Goal: Task Accomplishment & Management: Use online tool/utility

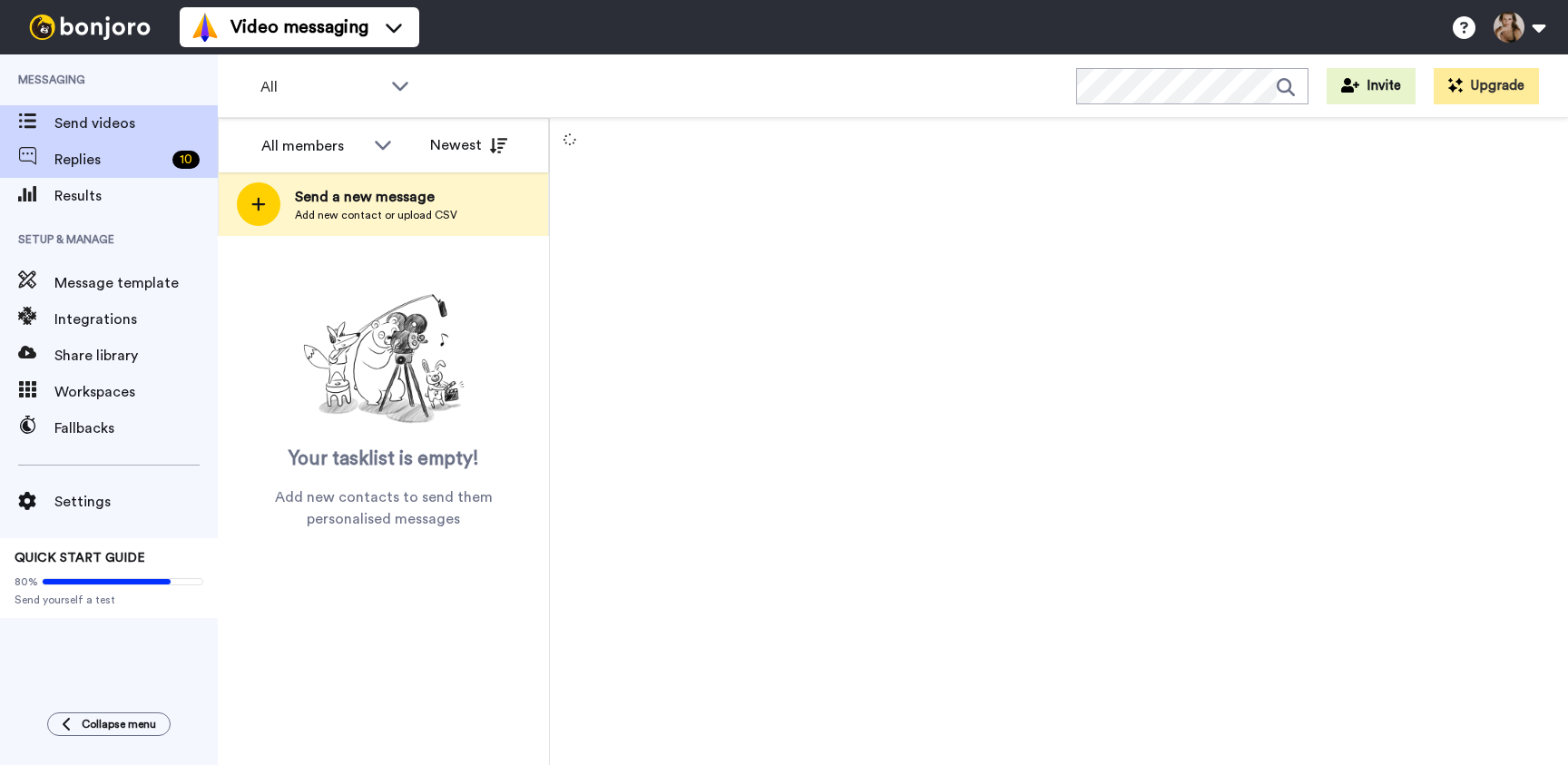
click at [104, 170] on div "Replies 10" at bounding box center [109, 160] width 218 height 36
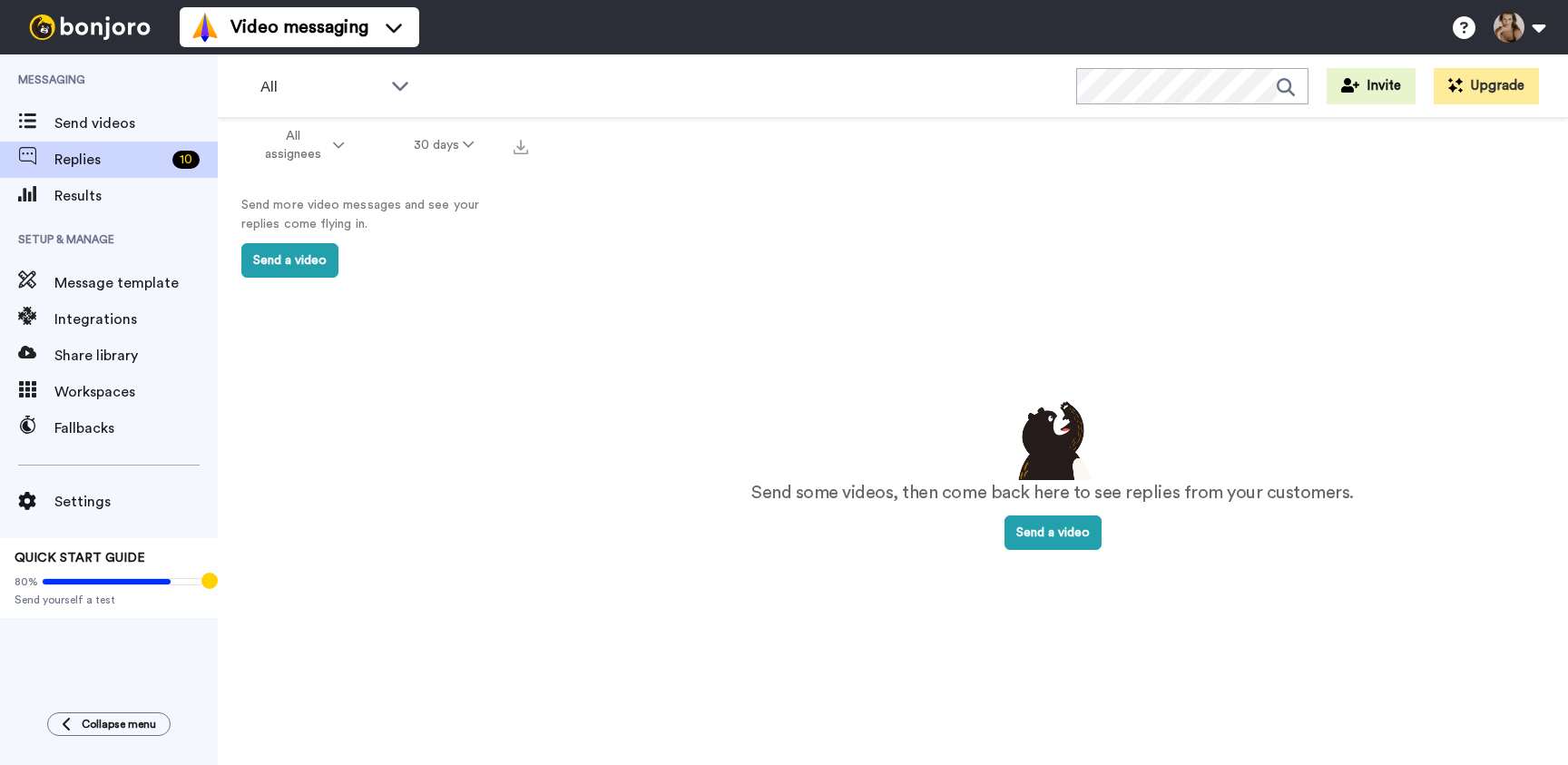
click at [143, 560] on span "QUICK START GUIDE" at bounding box center [79, 557] width 131 height 12
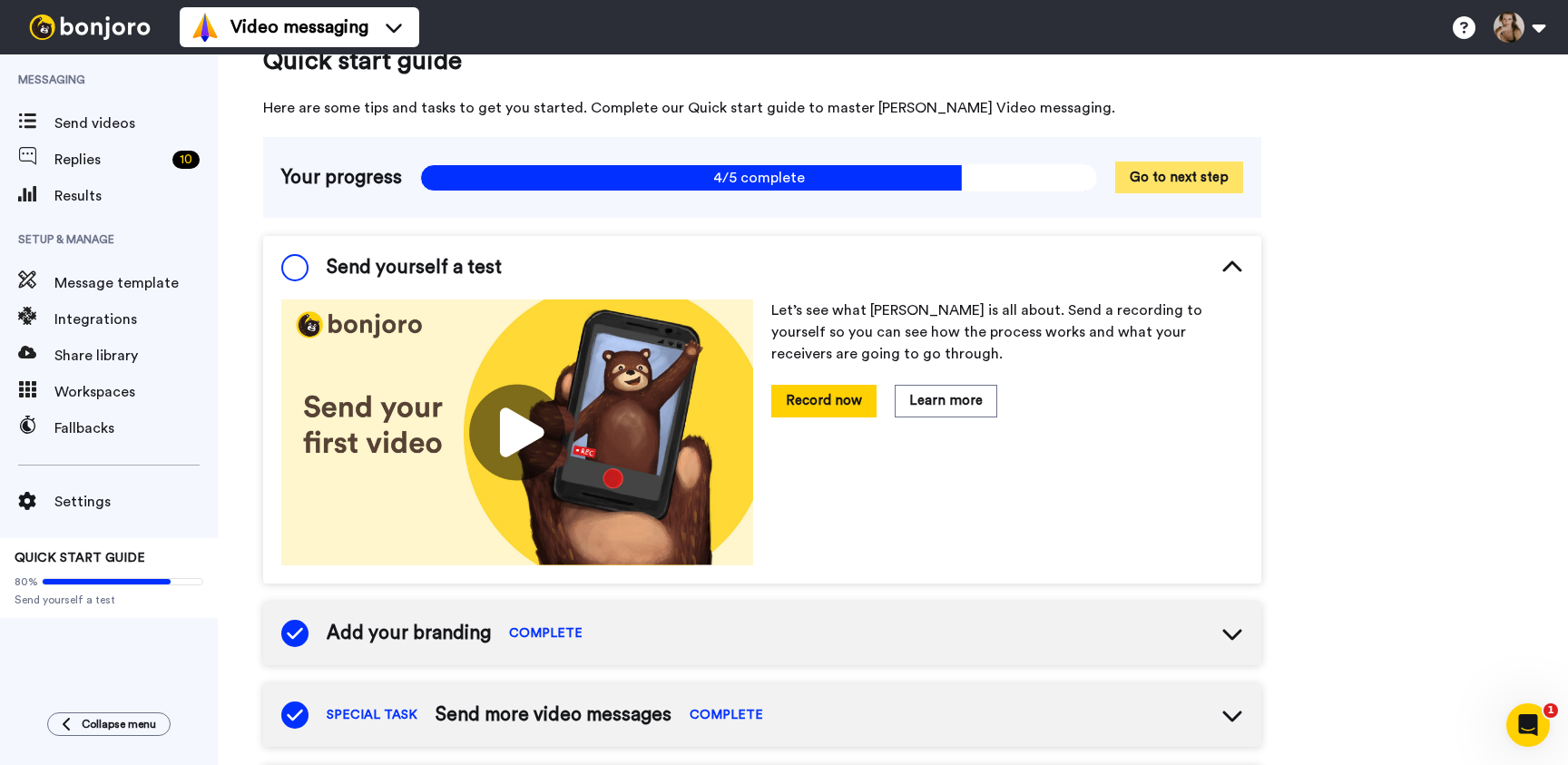
click at [1199, 181] on button "Go to next step" at bounding box center [1178, 178] width 128 height 32
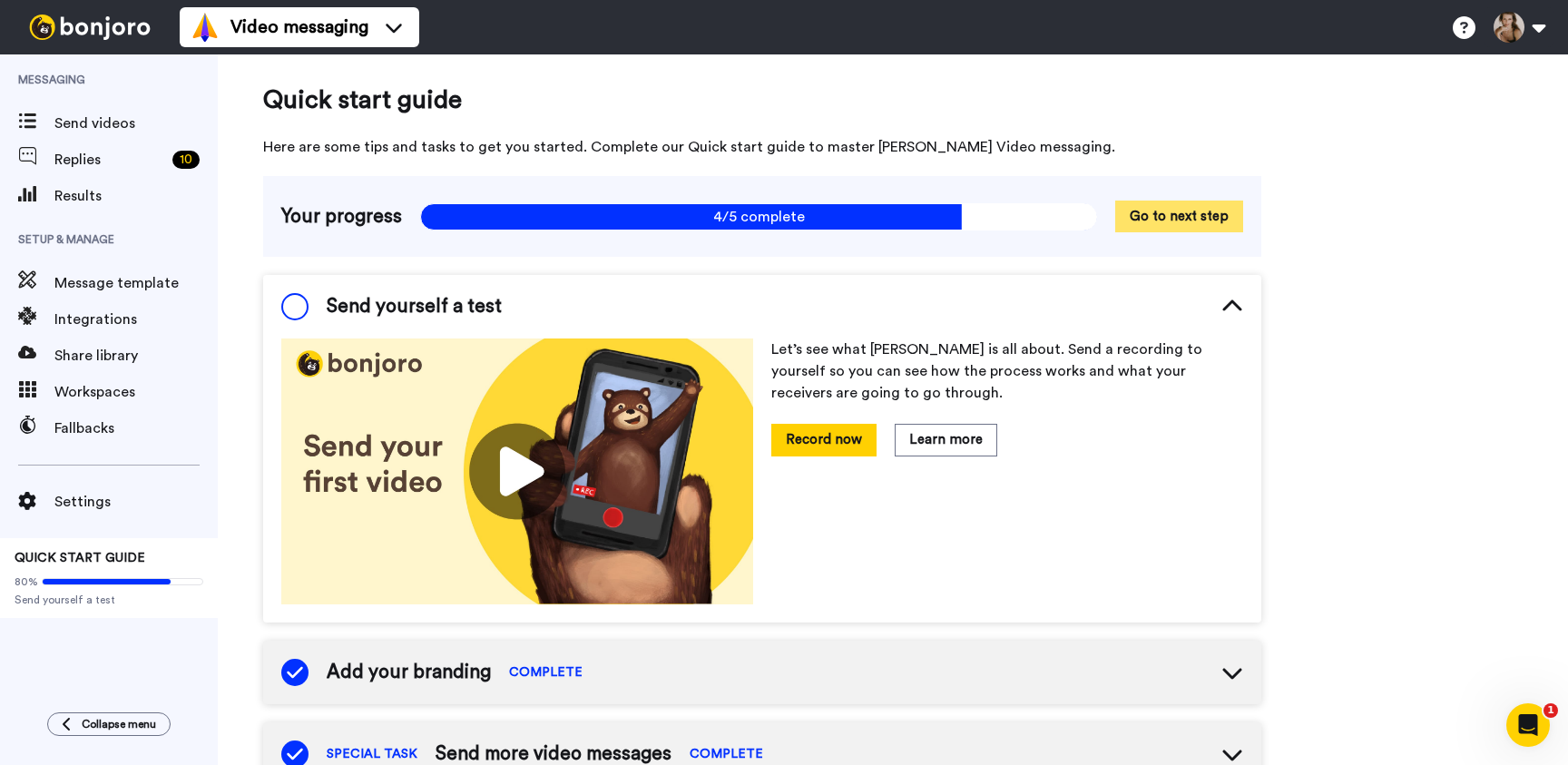
click at [1175, 226] on button "Go to next step" at bounding box center [1178, 217] width 128 height 32
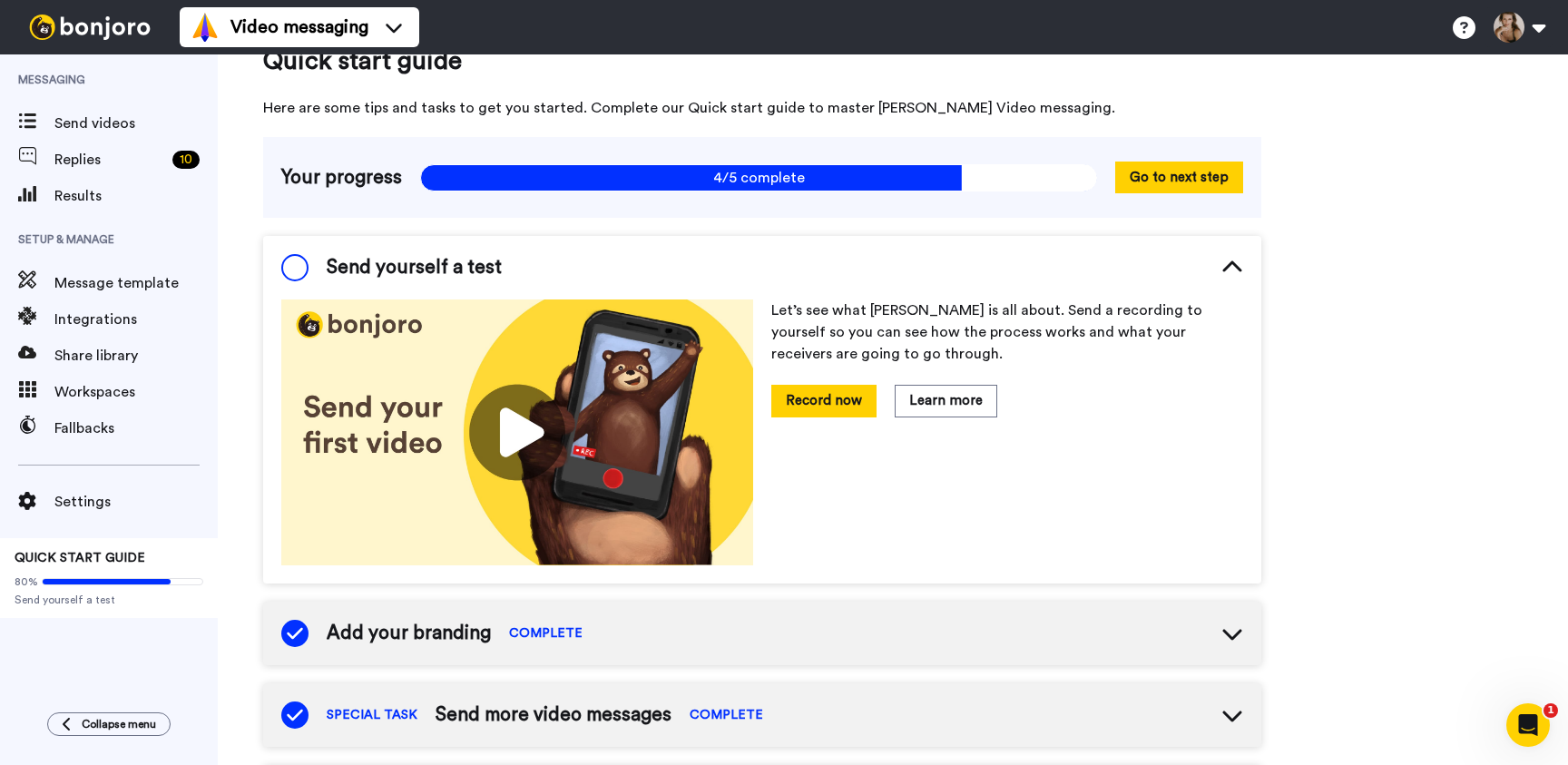
click at [397, 273] on span "Send yourself a test" at bounding box center [413, 268] width 175 height 27
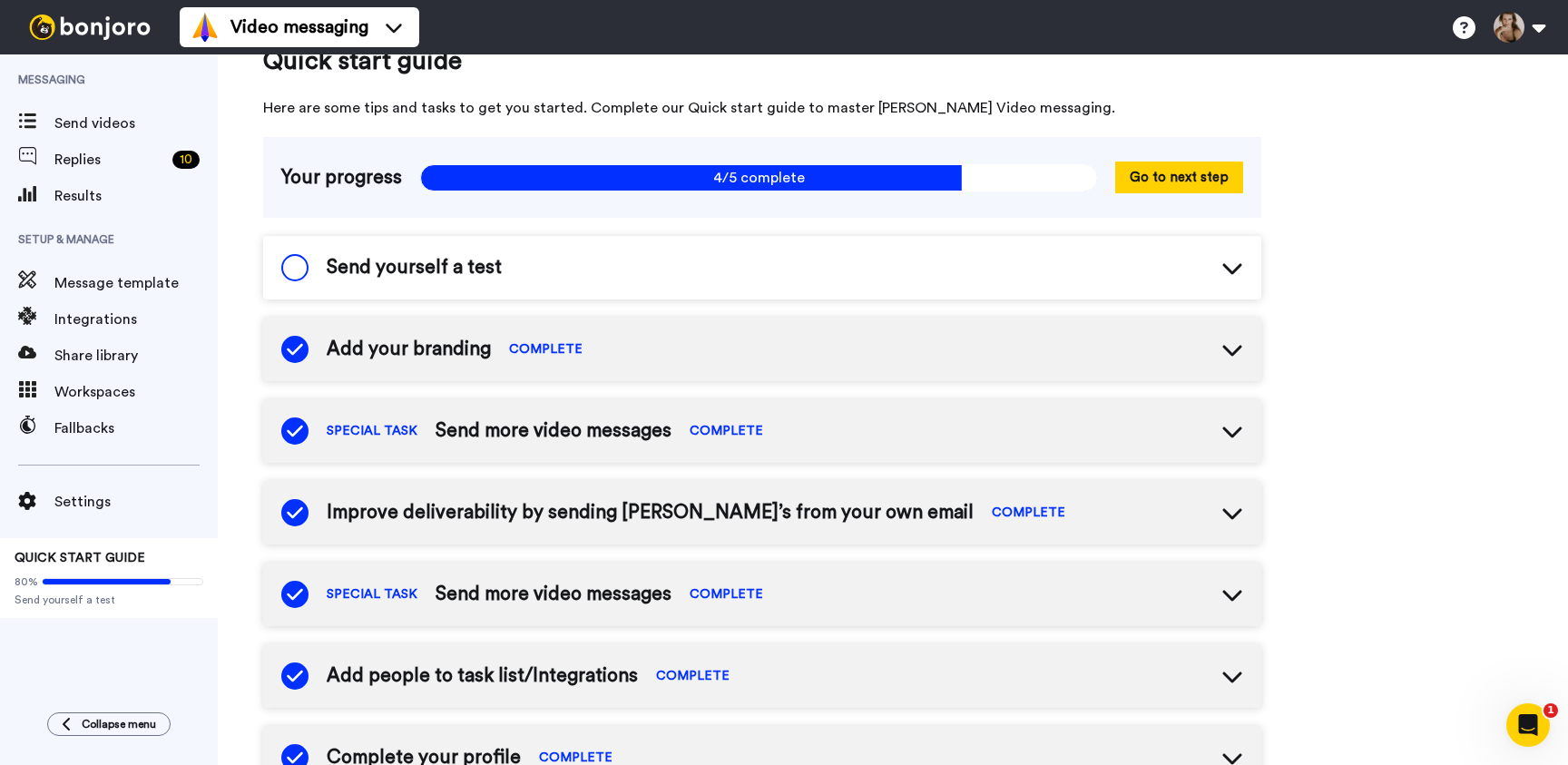
click at [357, 268] on span "Send yourself a test" at bounding box center [413, 268] width 175 height 27
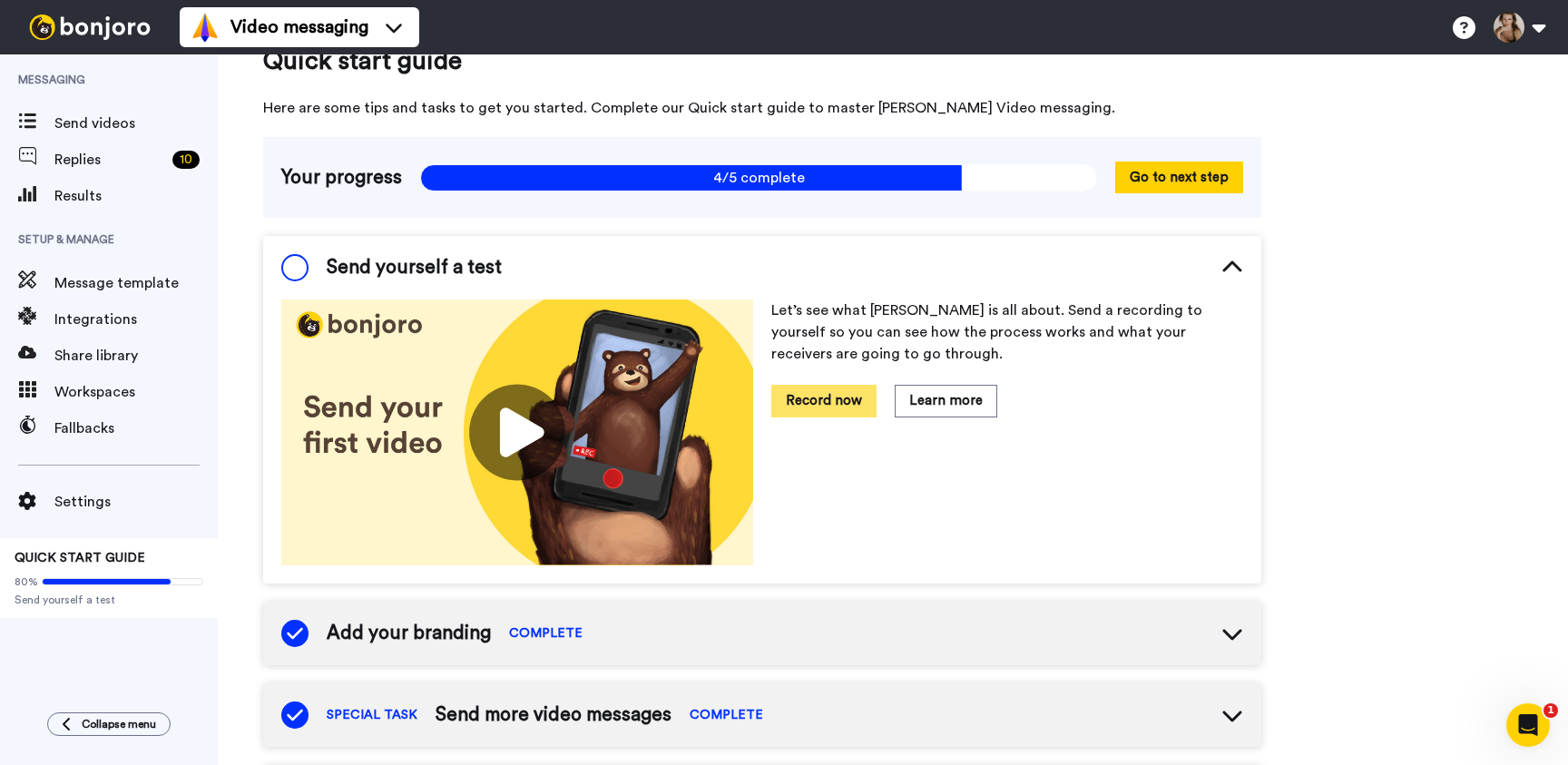
click at [842, 402] on button "Record now" at bounding box center [823, 401] width 105 height 32
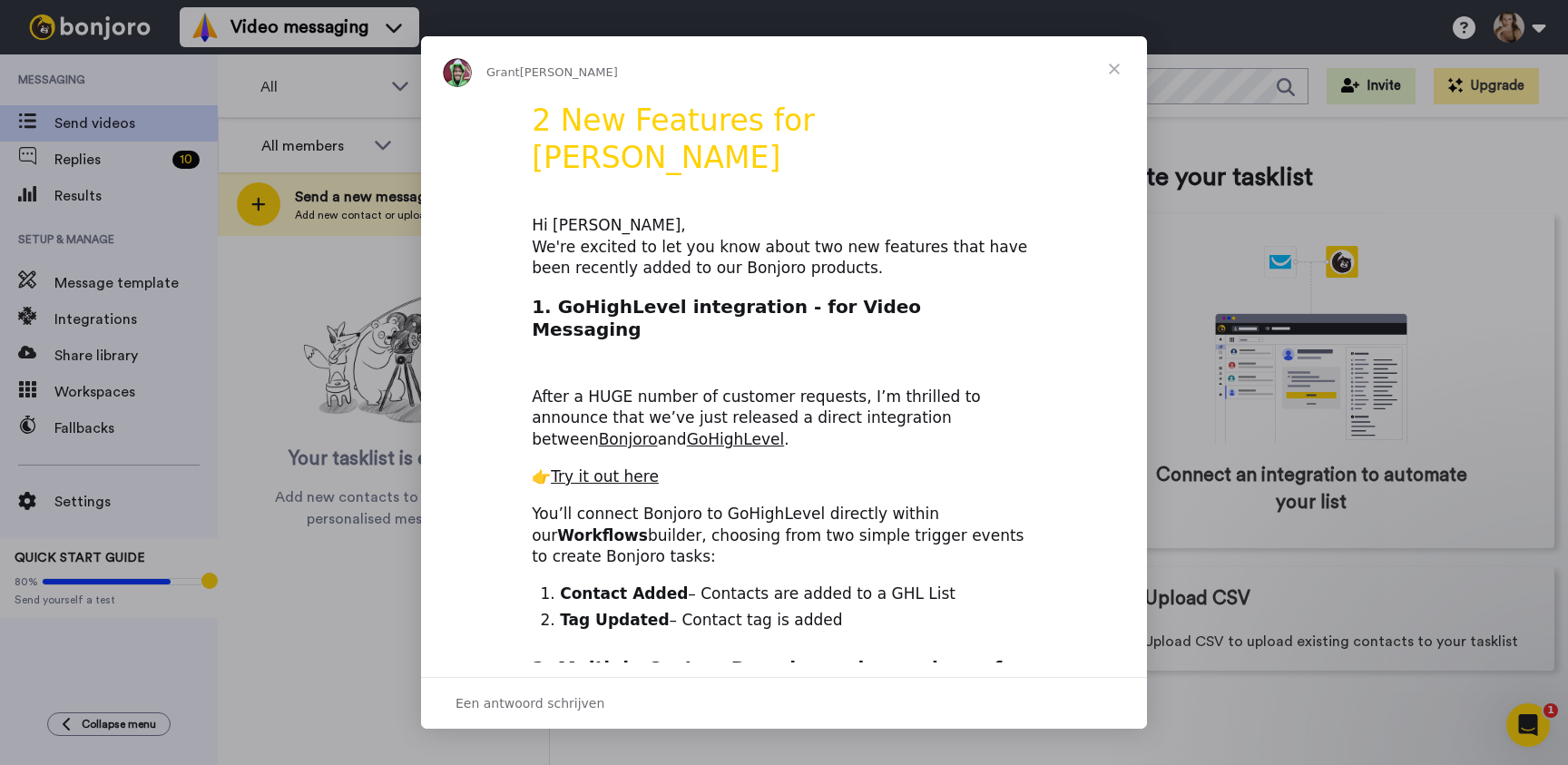
click at [1105, 65] on span "Sluiten" at bounding box center [1113, 68] width 65 height 65
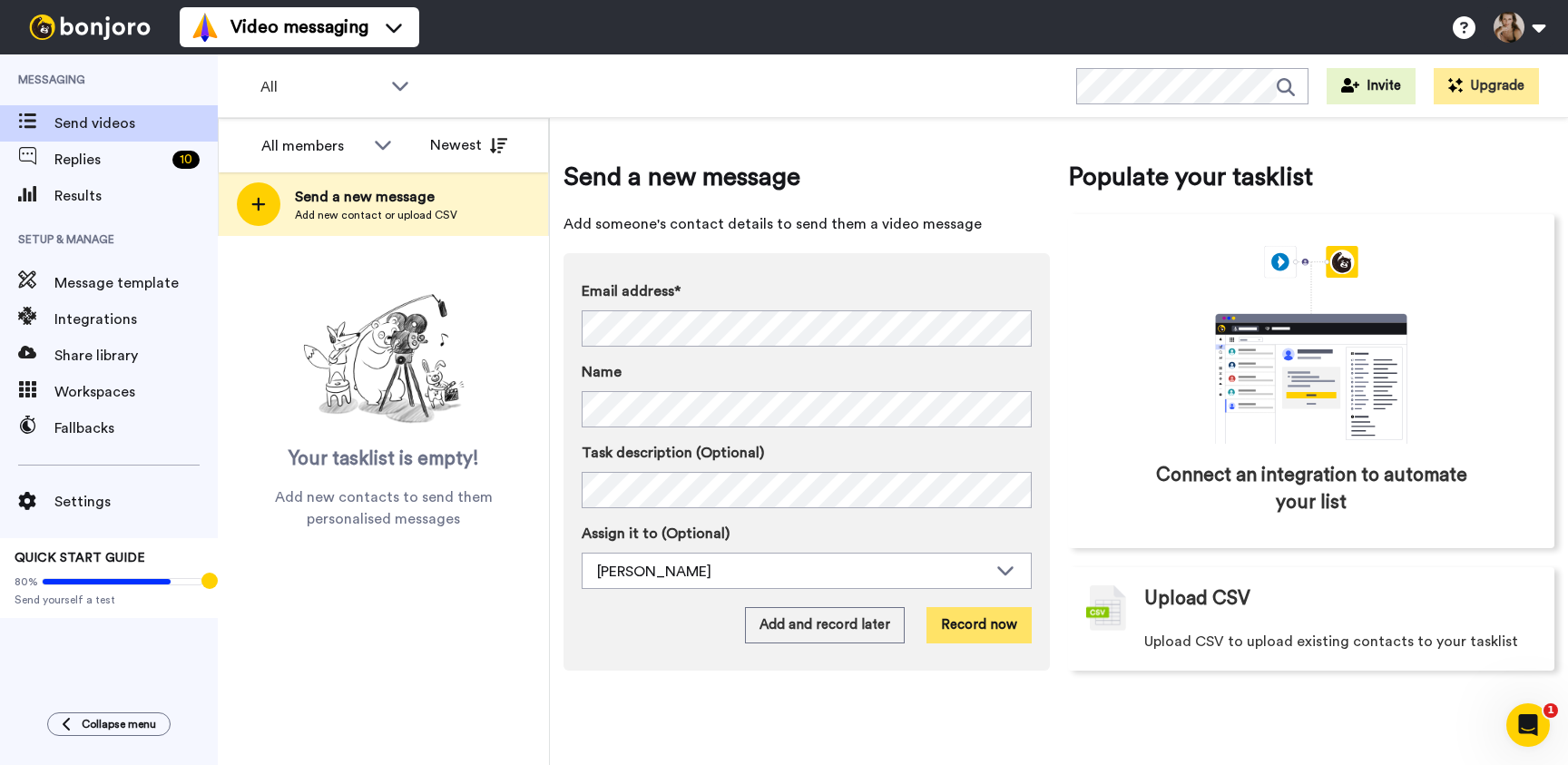
click at [995, 634] on button "Record now" at bounding box center [978, 625] width 105 height 36
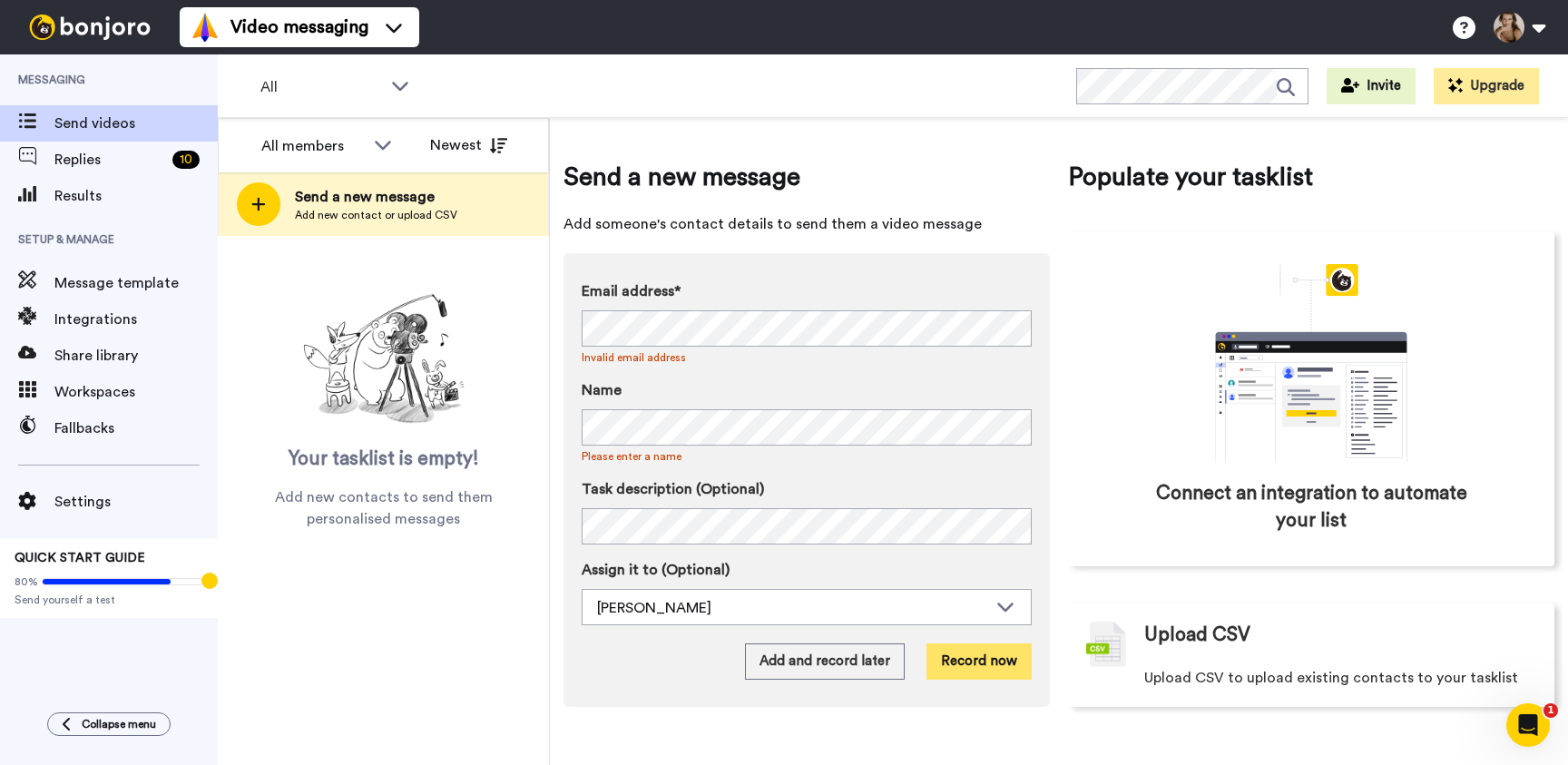
click at [964, 654] on button "Record now" at bounding box center [978, 661] width 105 height 36
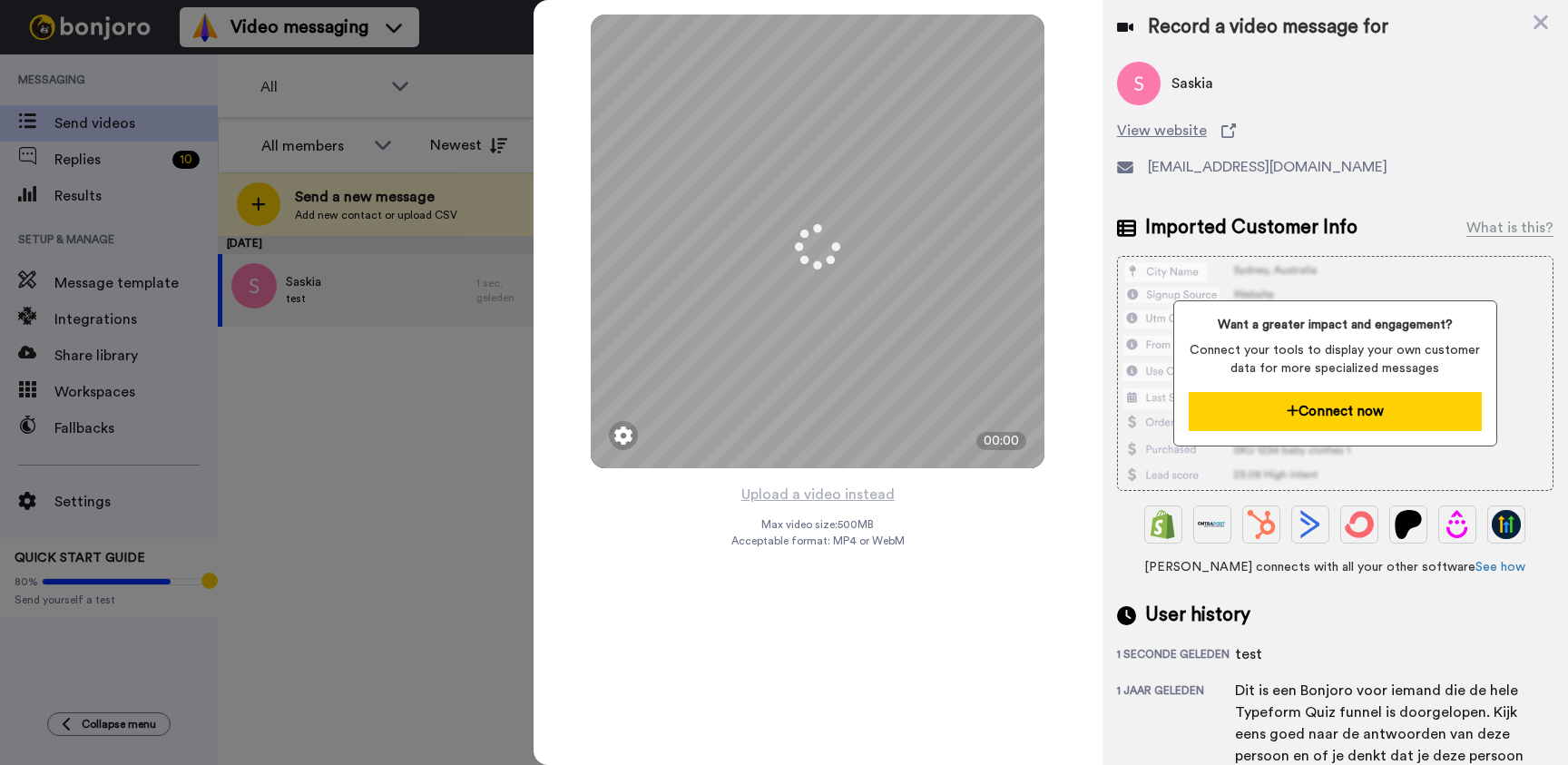
click at [1279, 404] on button "Connect now" at bounding box center [1335, 410] width 294 height 39
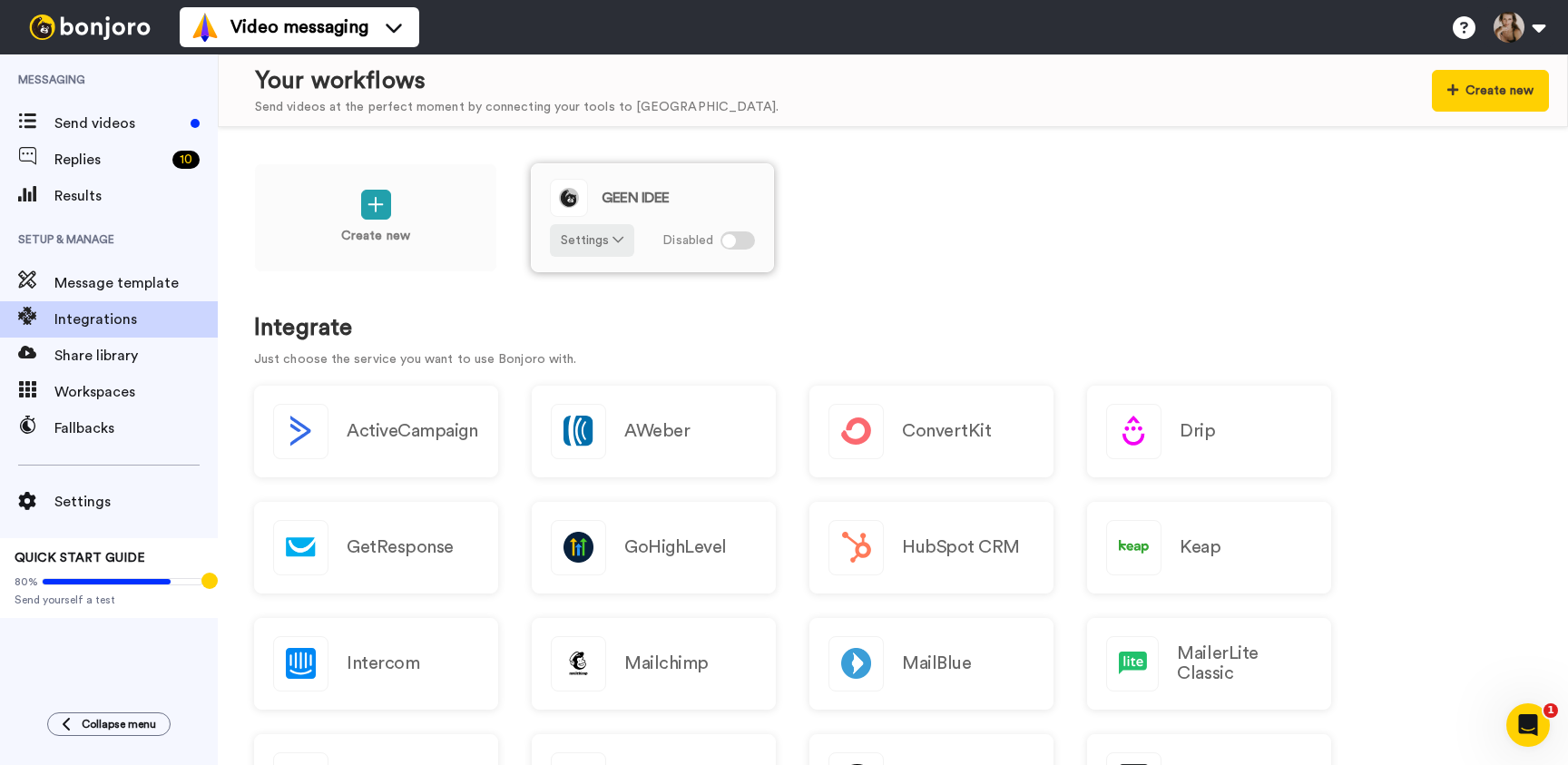
click at [740, 243] on div at bounding box center [738, 240] width 34 height 18
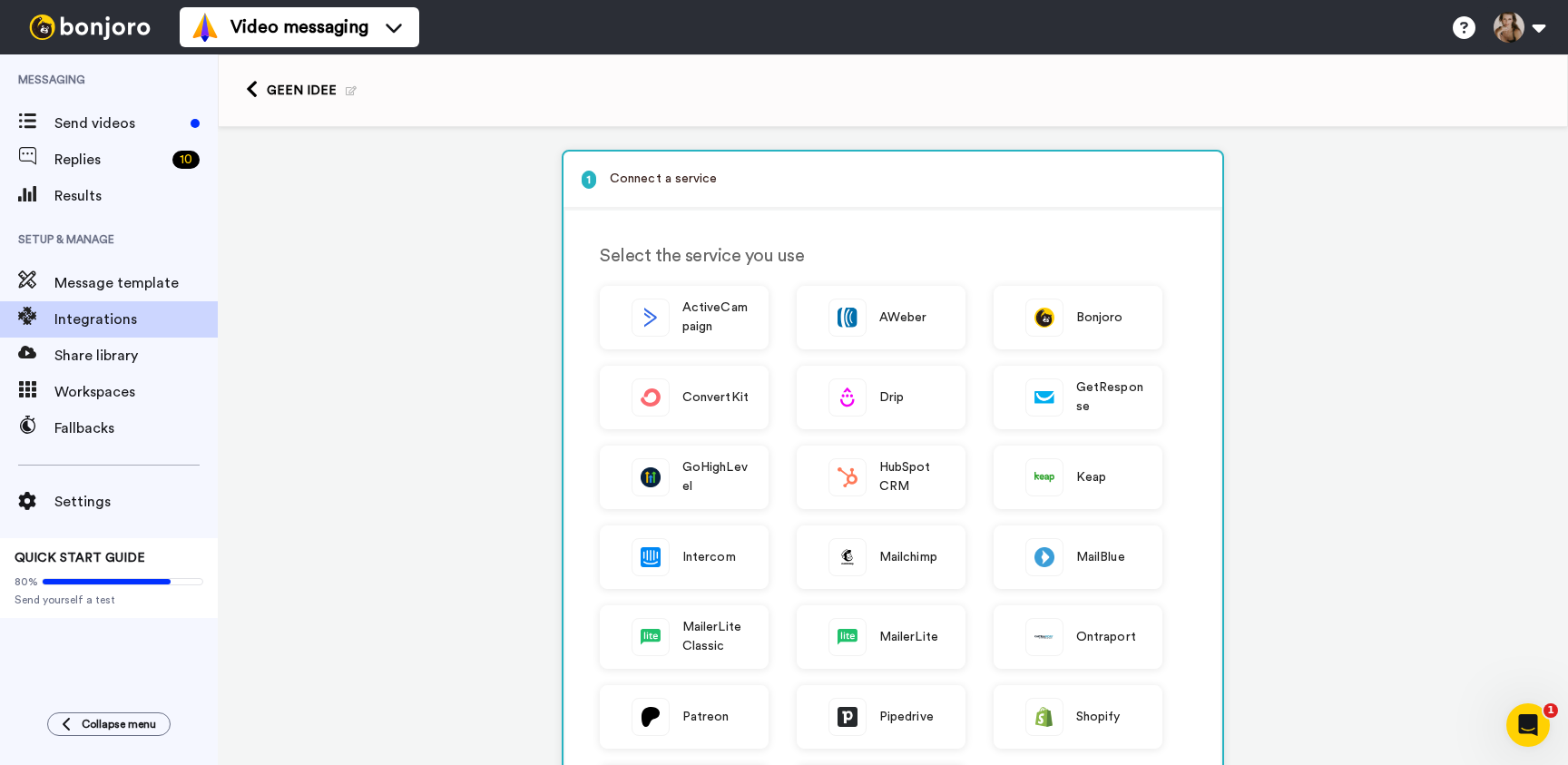
click at [248, 84] on icon at bounding box center [252, 89] width 11 height 19
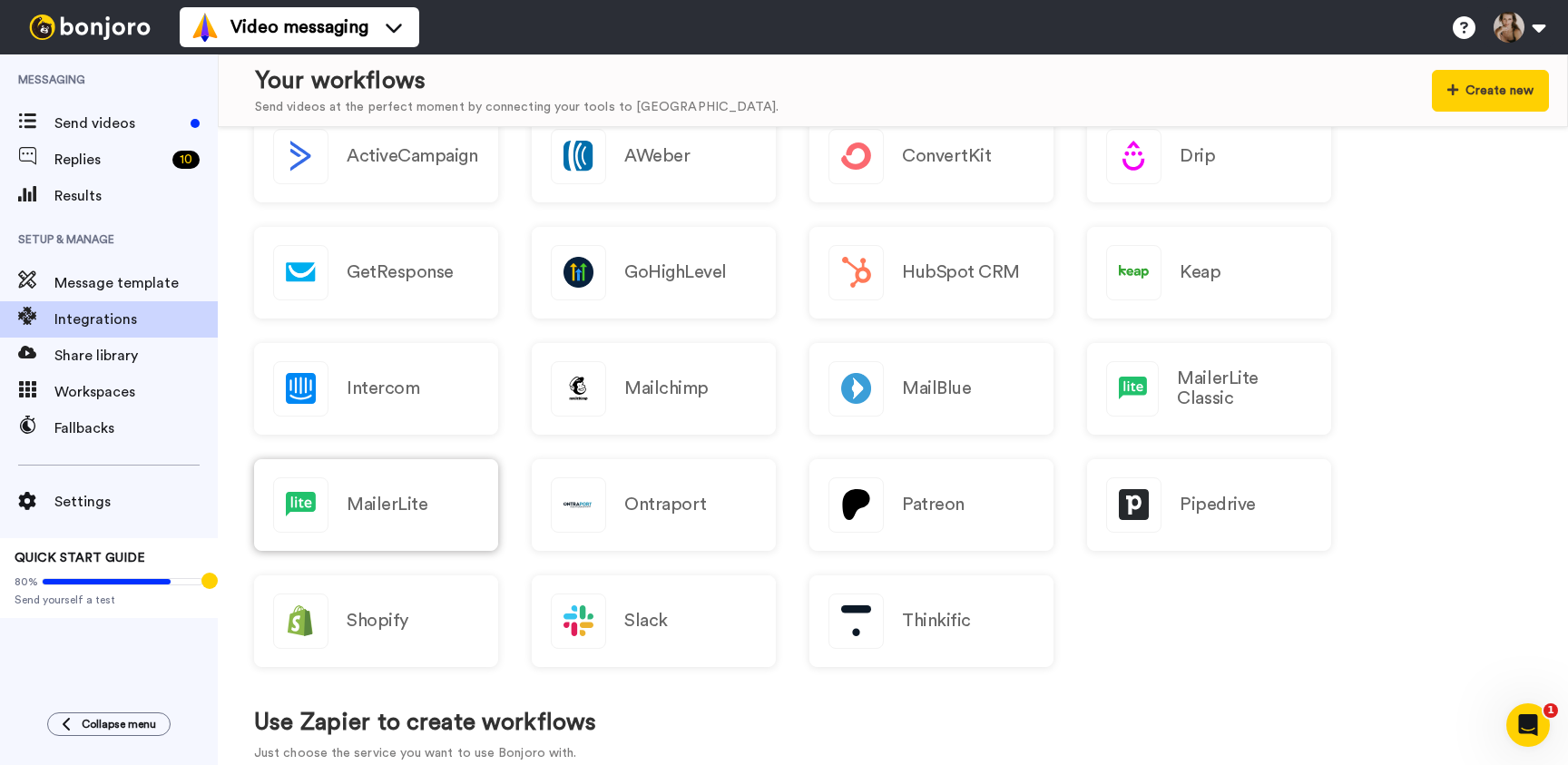
scroll to position [277, 0]
click at [966, 386] on h2 "MailBlue" at bounding box center [935, 386] width 69 height 20
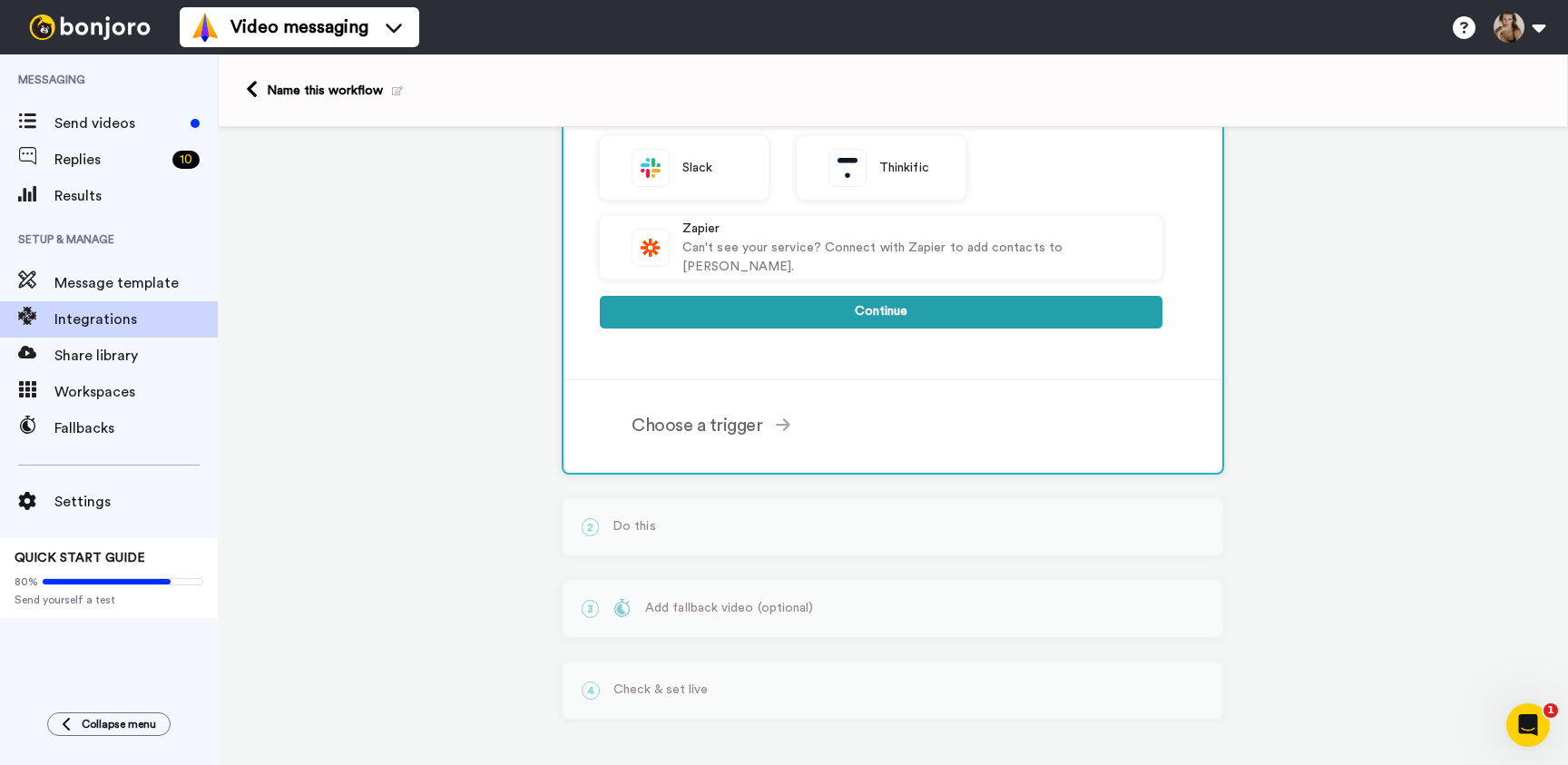
click at [900, 308] on button "Continue" at bounding box center [880, 312] width 563 height 33
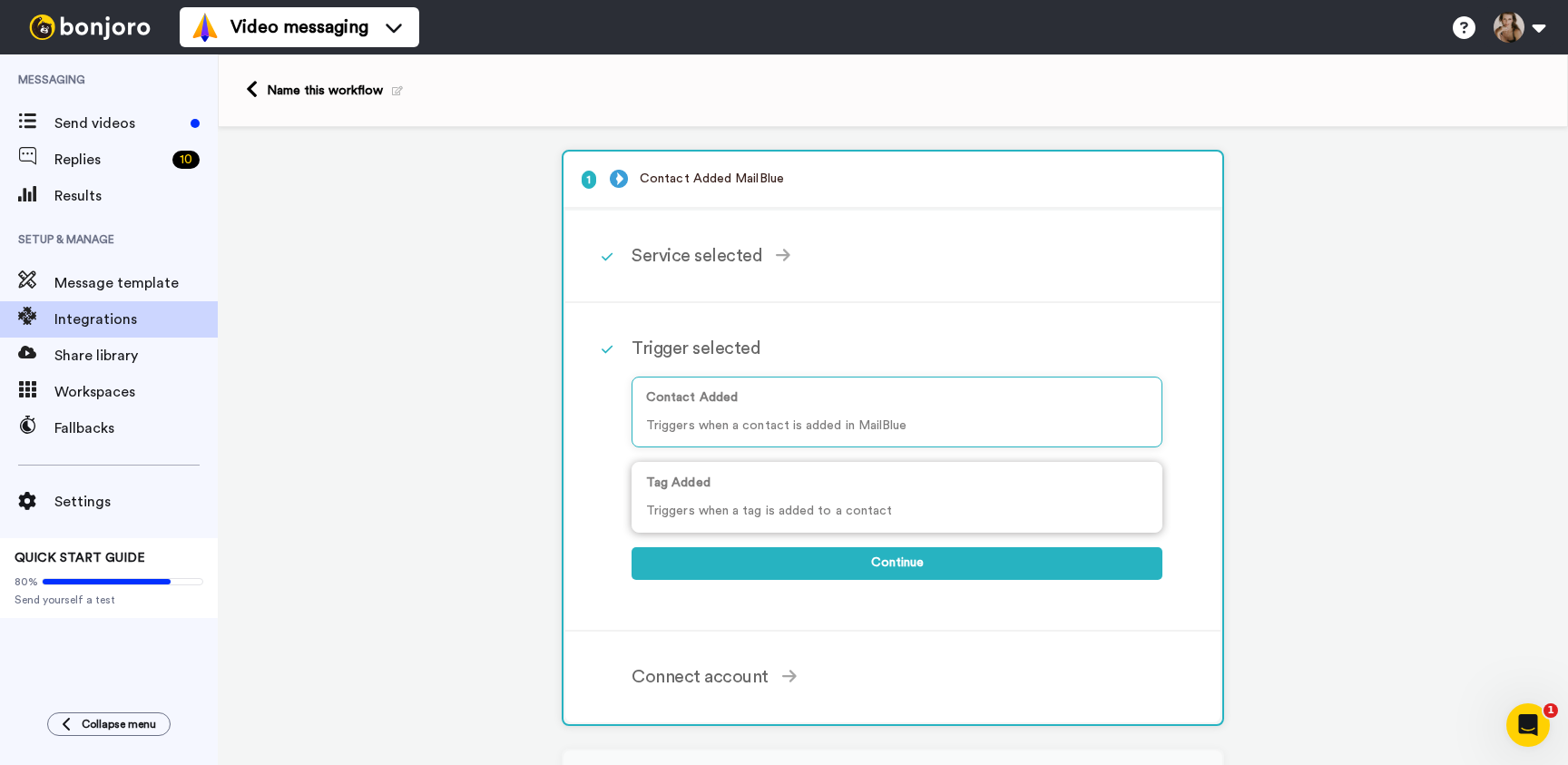
click at [804, 505] on p "Triggers when a tag is added to a contact" at bounding box center [897, 511] width 501 height 19
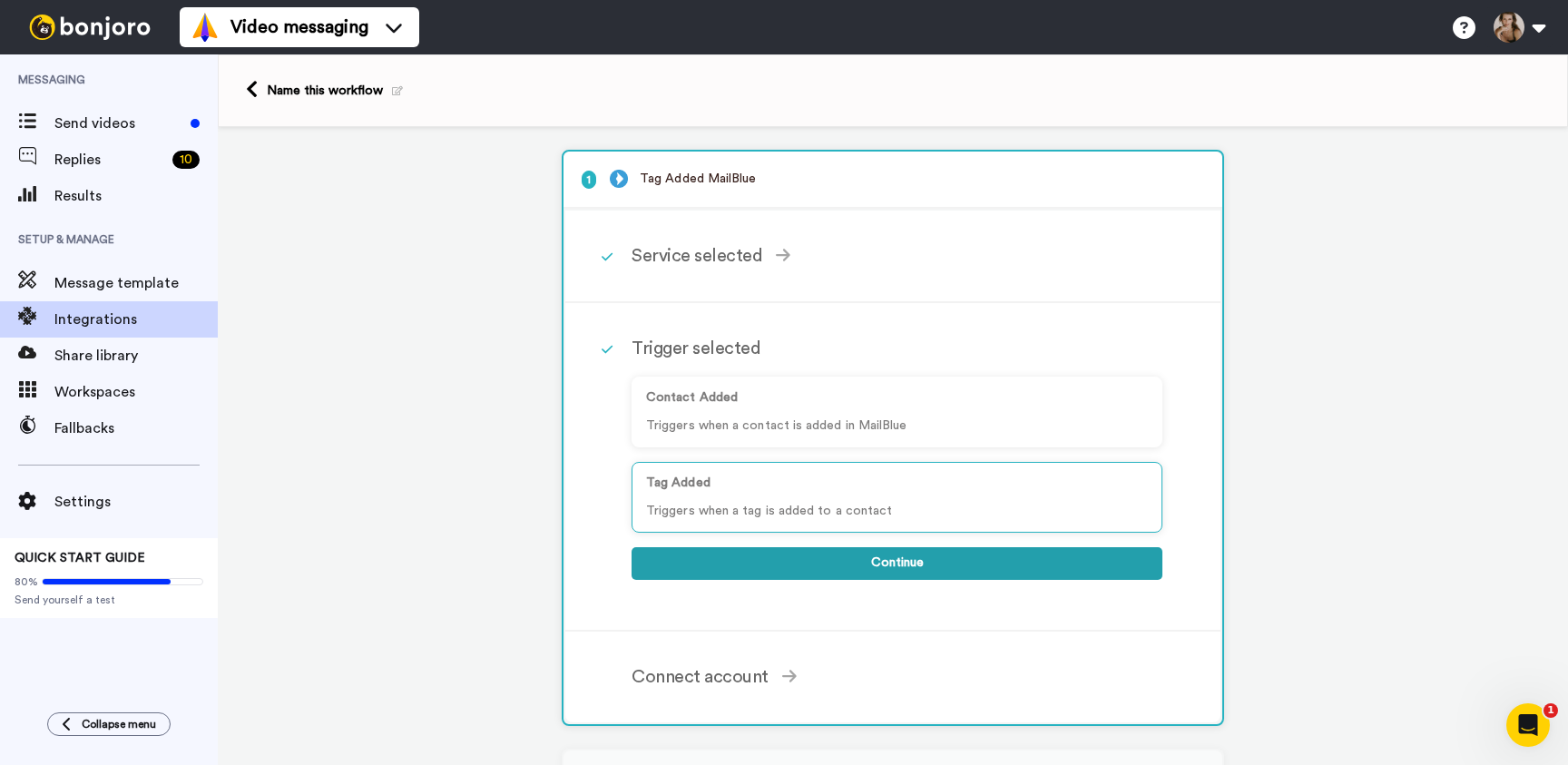
click at [866, 573] on button "Continue" at bounding box center [897, 563] width 531 height 33
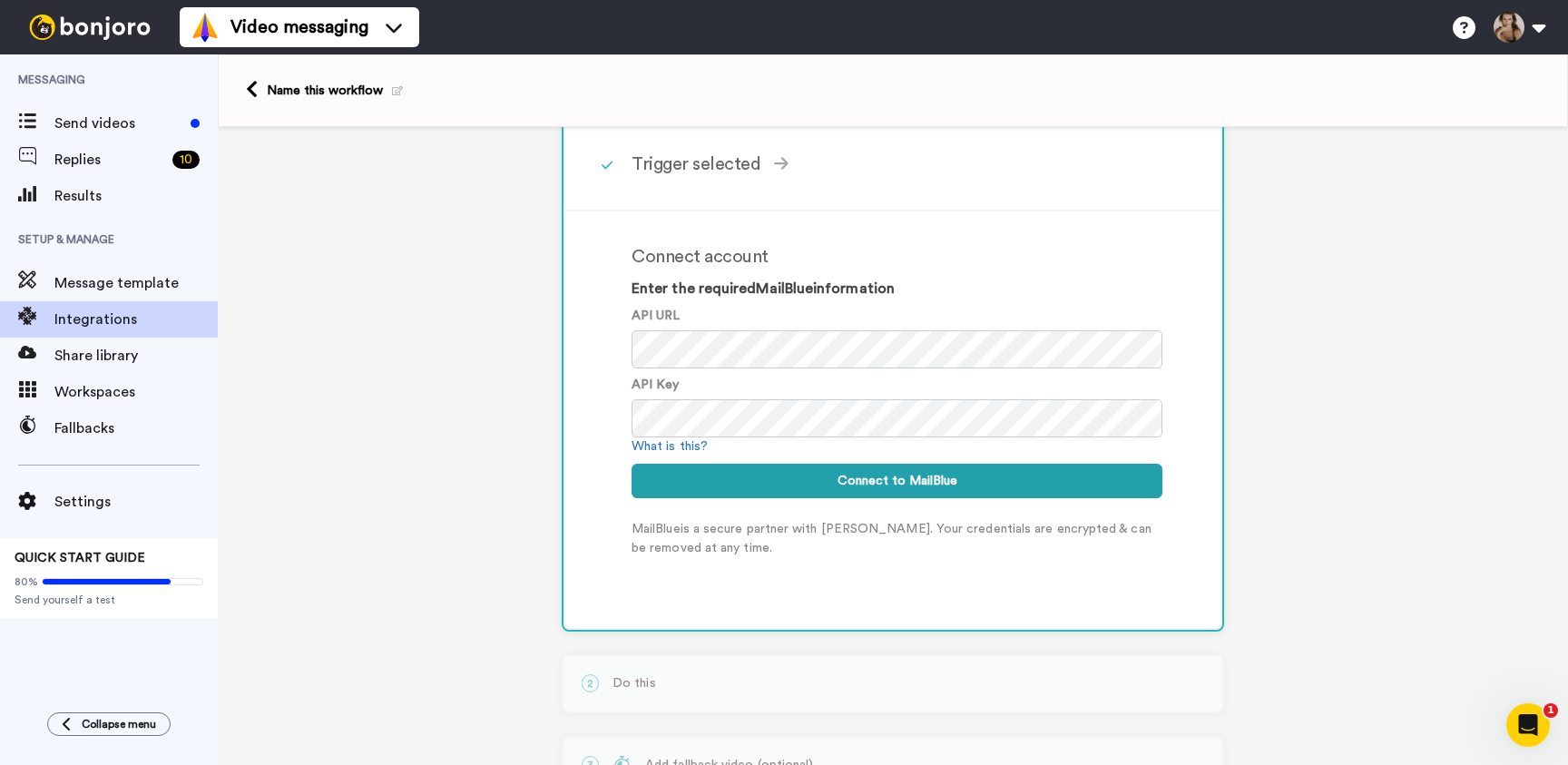
scroll to position [193, 0]
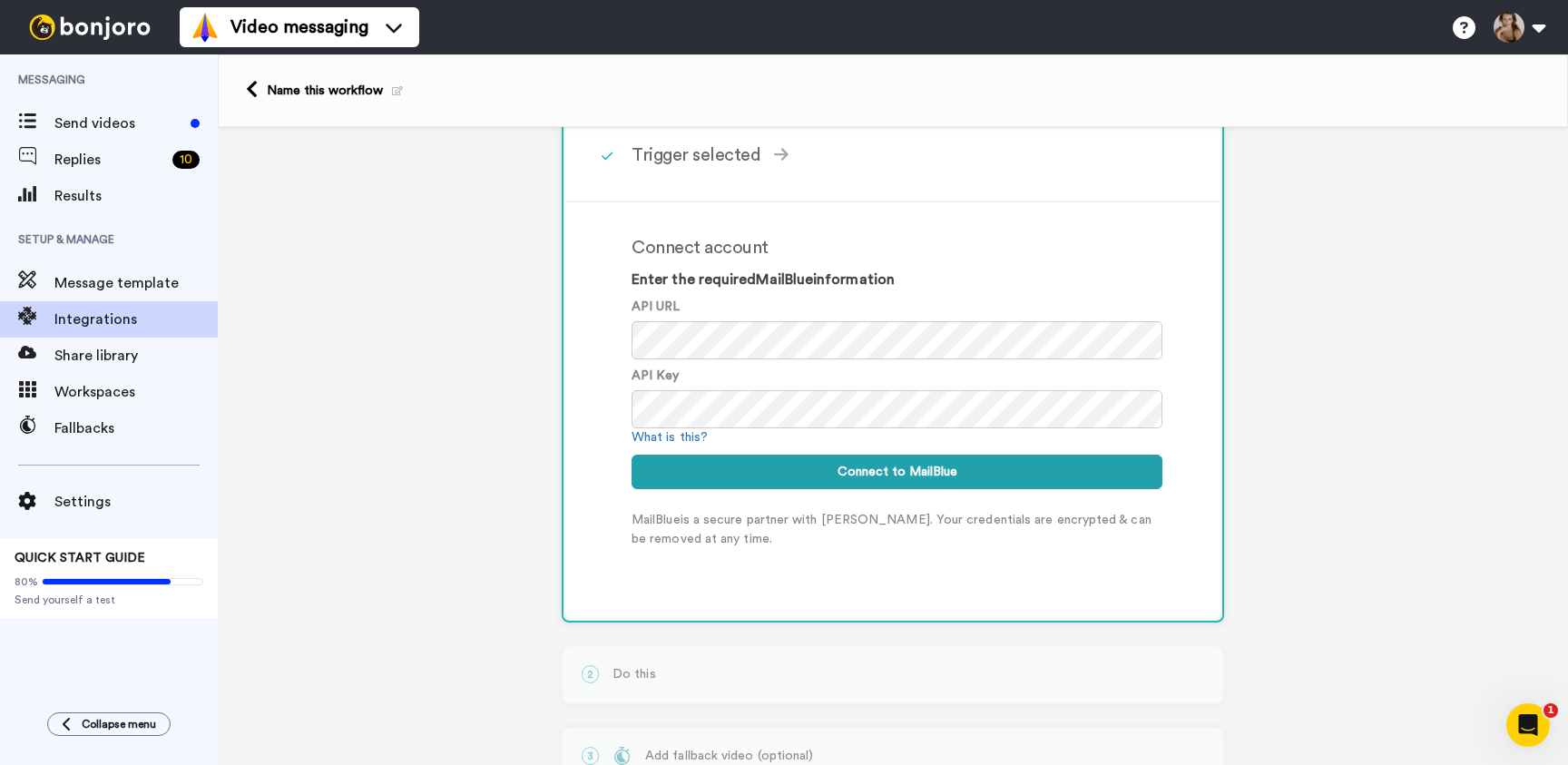
click at [61, 565] on span "QUICK START GUIDE" at bounding box center [79, 557] width 131 height 12
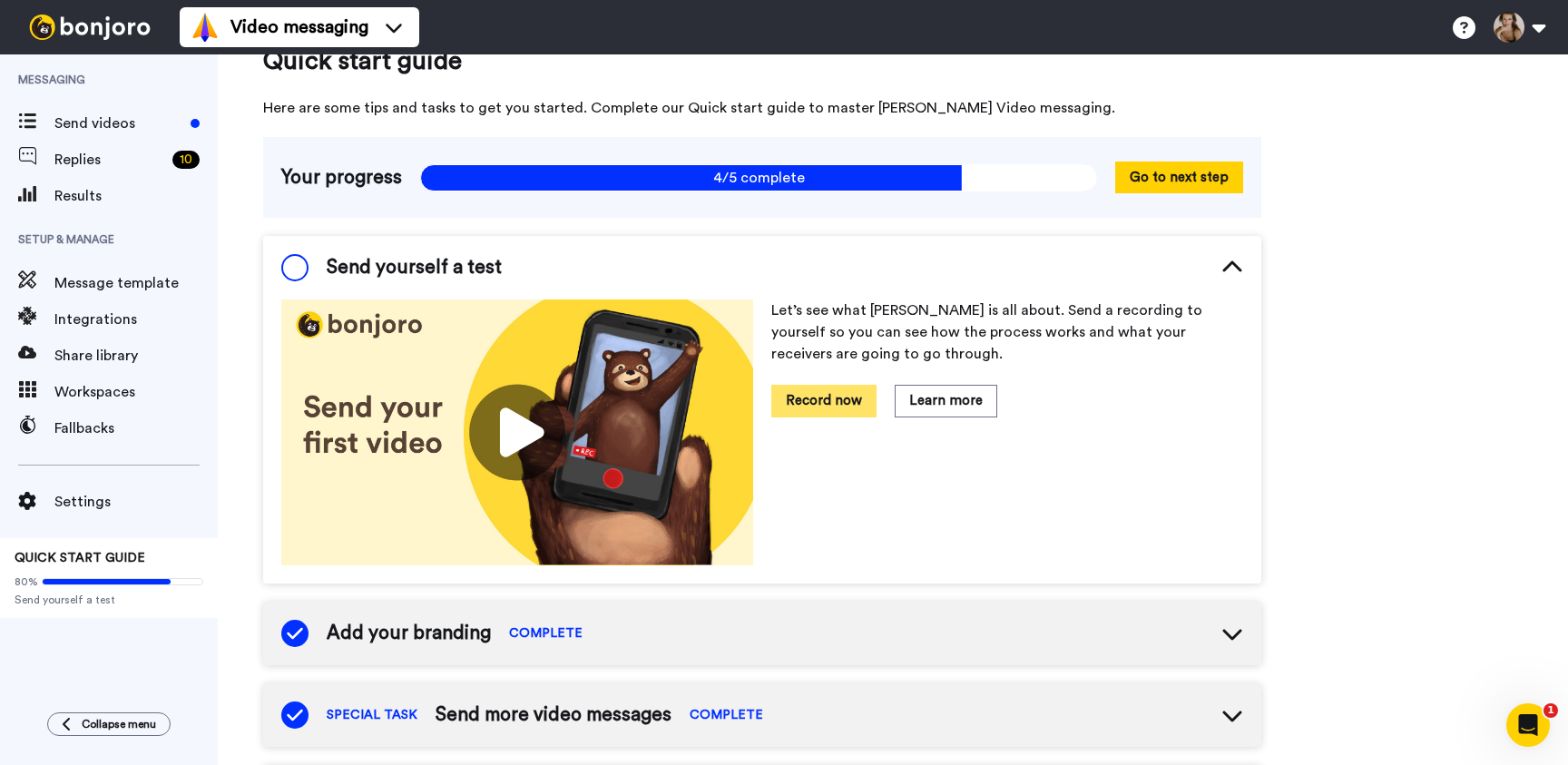
click at [780, 388] on button "Record now" at bounding box center [823, 401] width 105 height 32
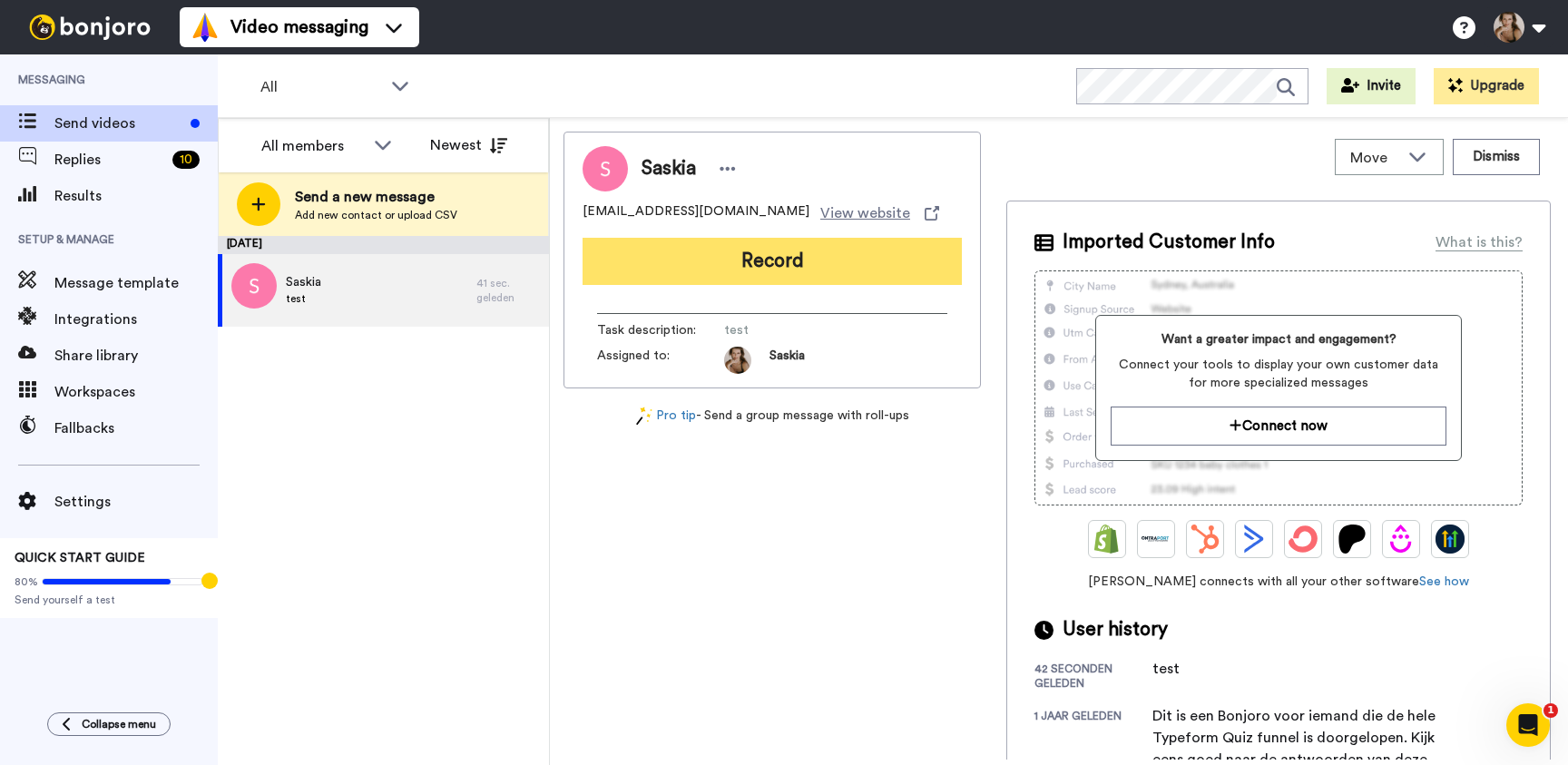
click at [817, 261] on button "Record" at bounding box center [772, 261] width 379 height 47
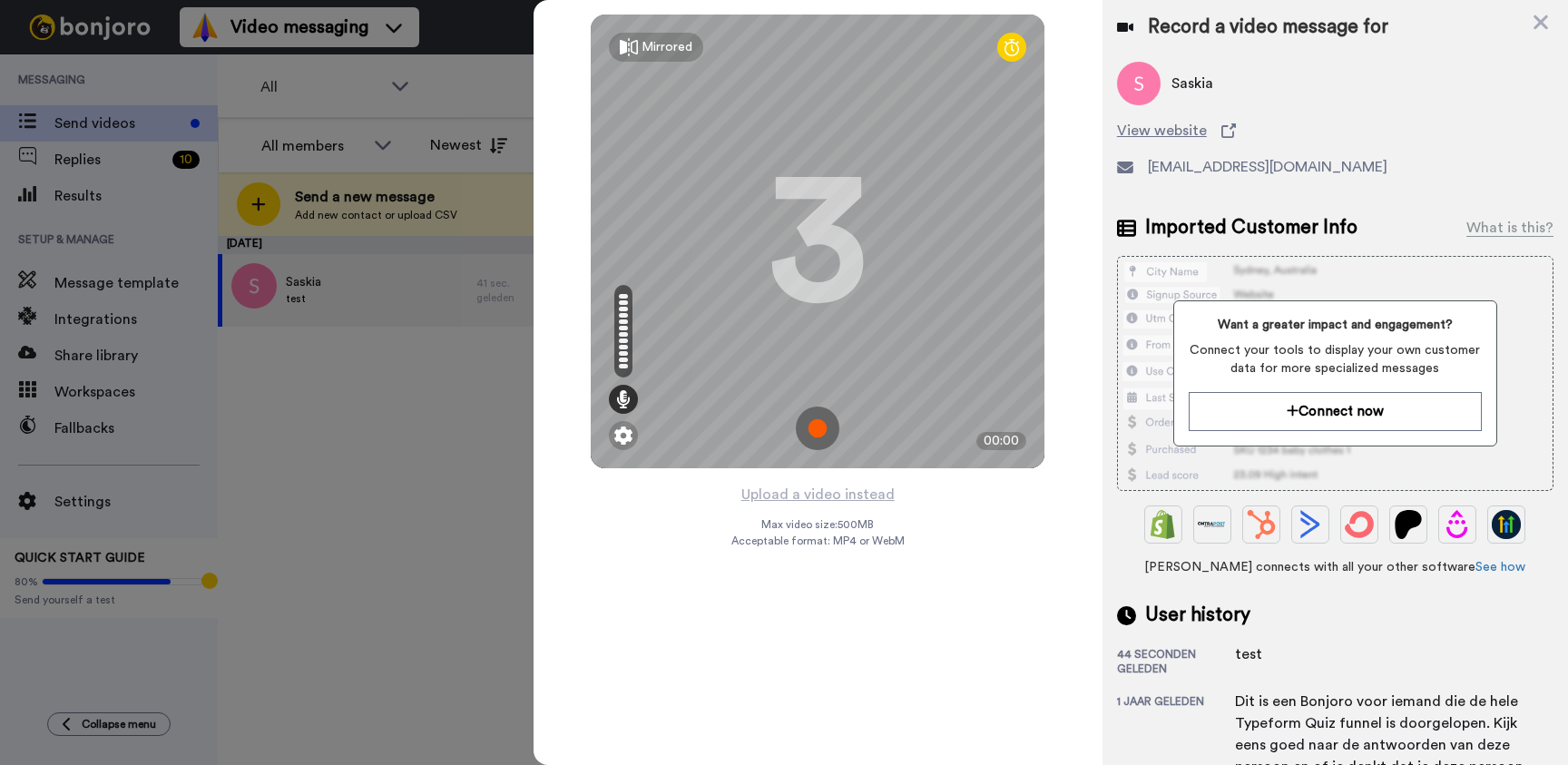
click at [828, 436] on img at bounding box center [817, 428] width 44 height 43
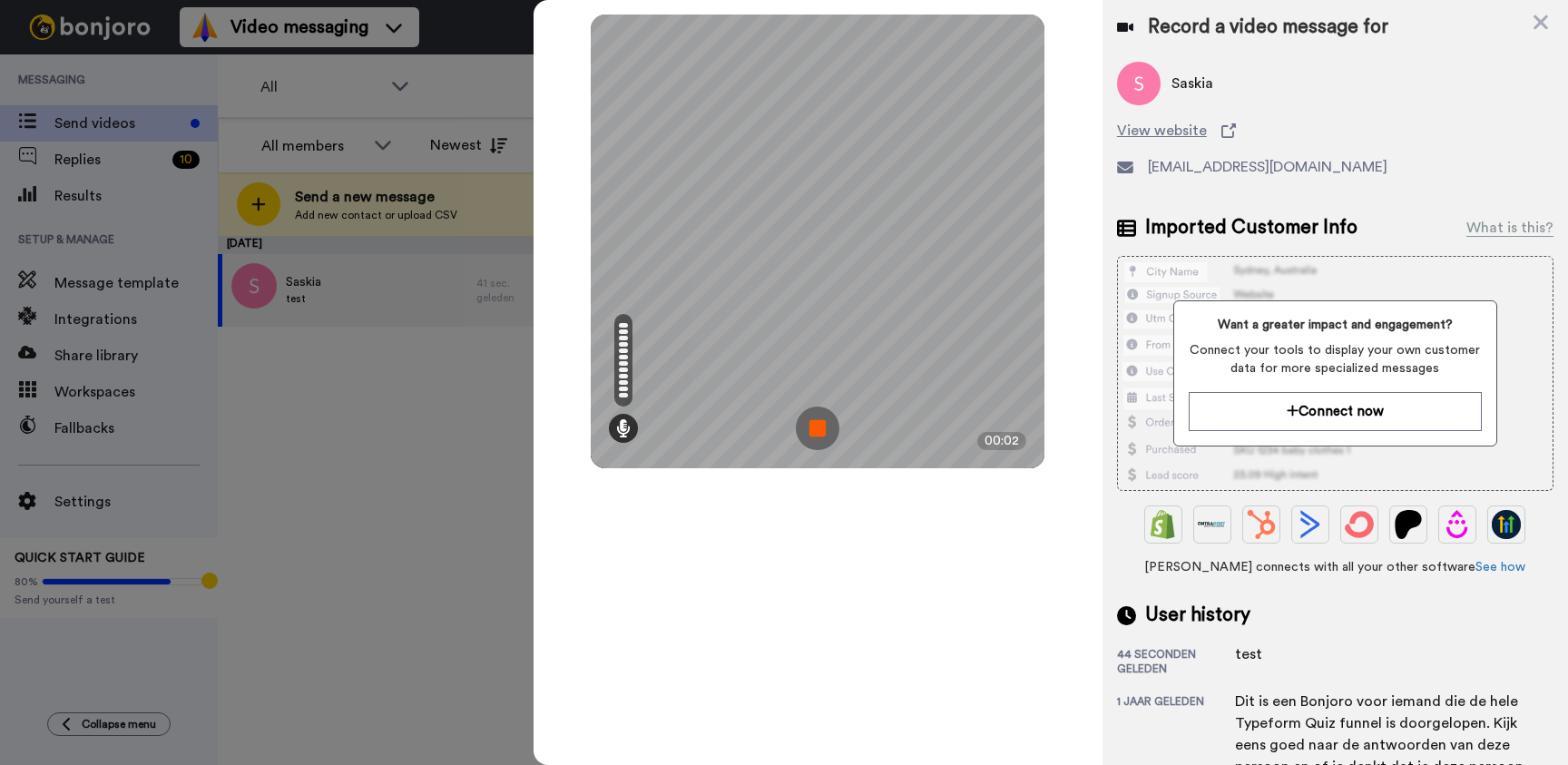
click at [827, 435] on img at bounding box center [817, 428] width 44 height 43
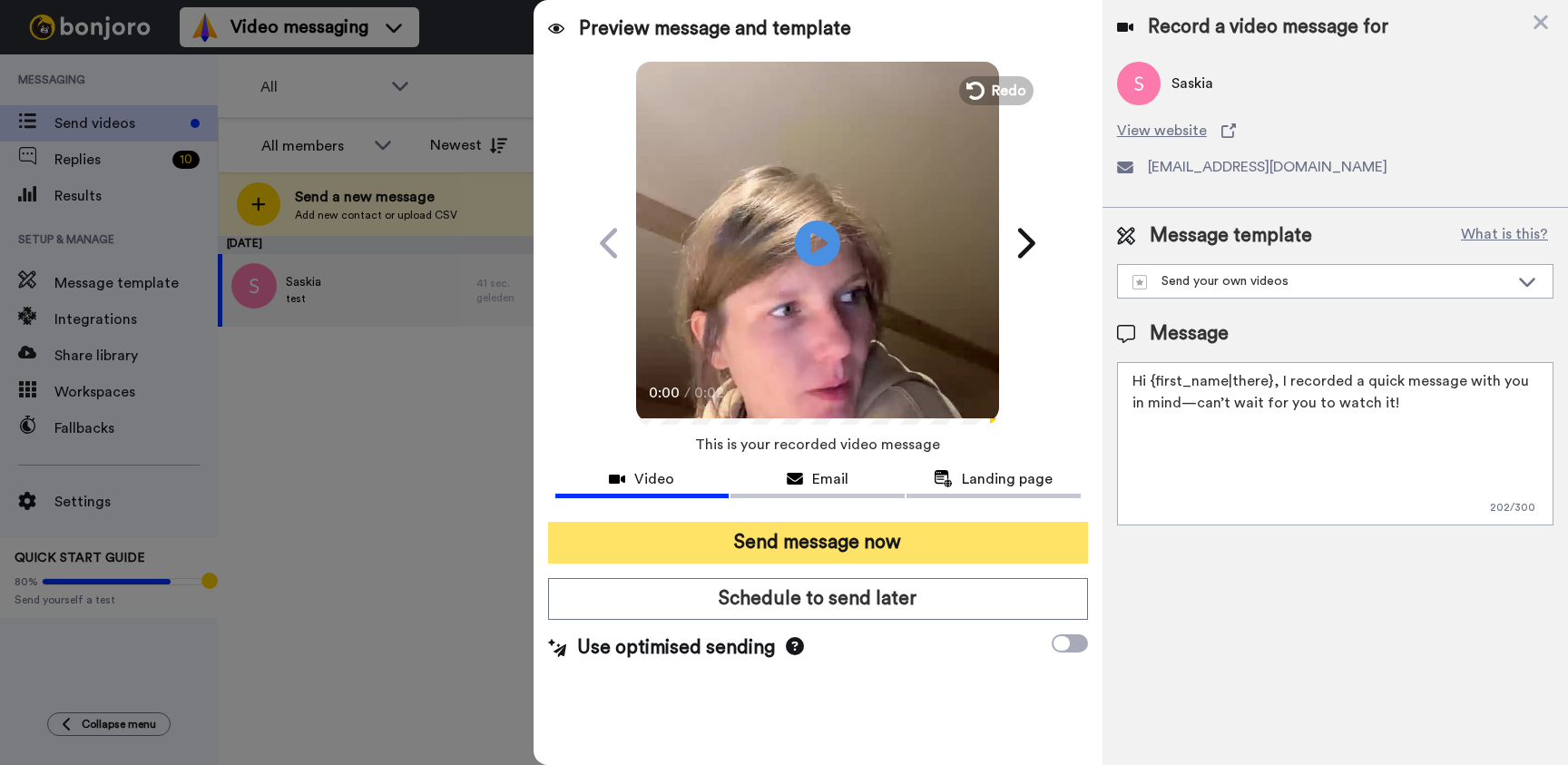
click at [955, 547] on button "Send message now" at bounding box center [817, 543] width 540 height 42
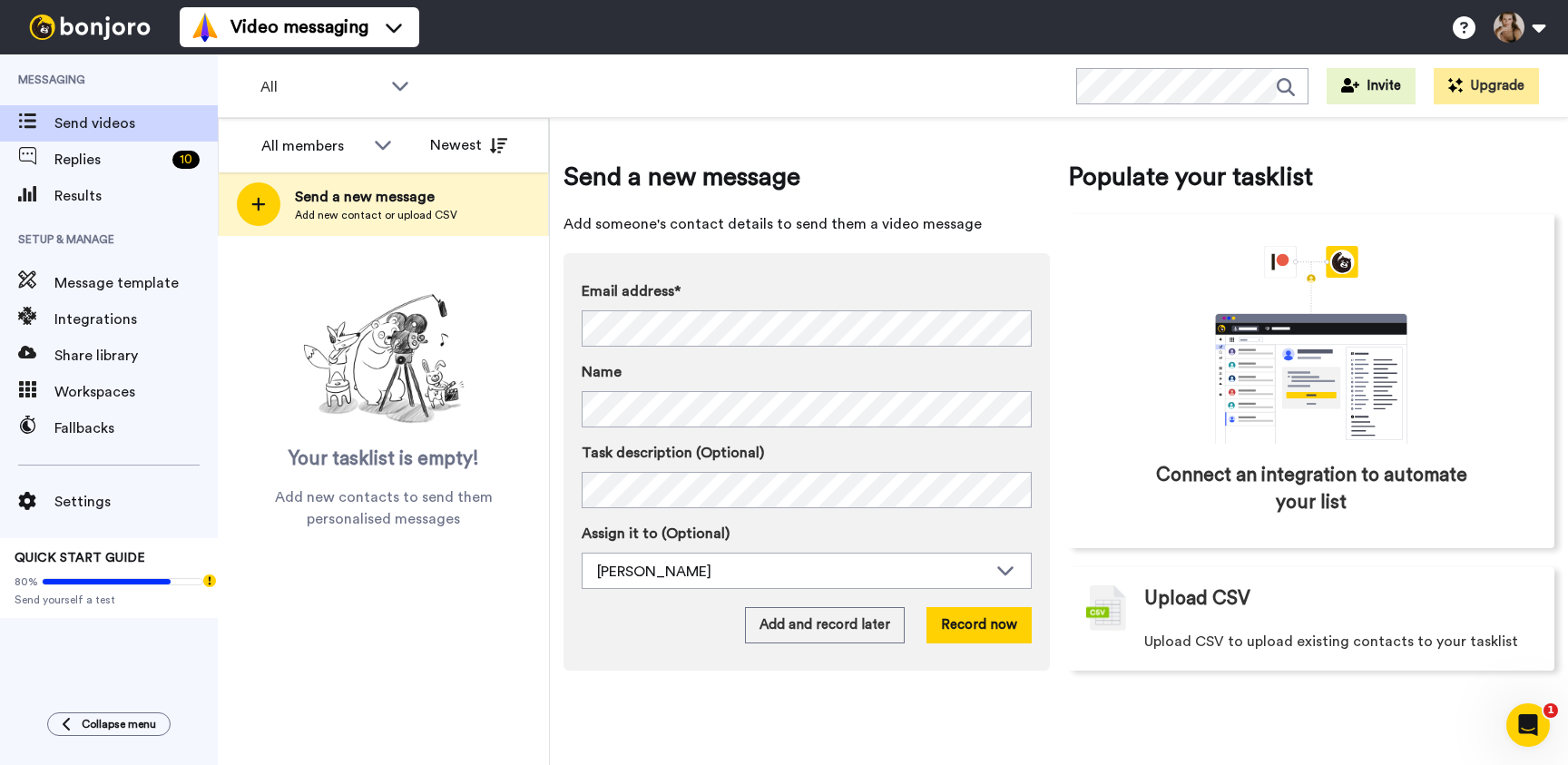
click at [111, 577] on div "80%" at bounding box center [109, 581] width 189 height 14
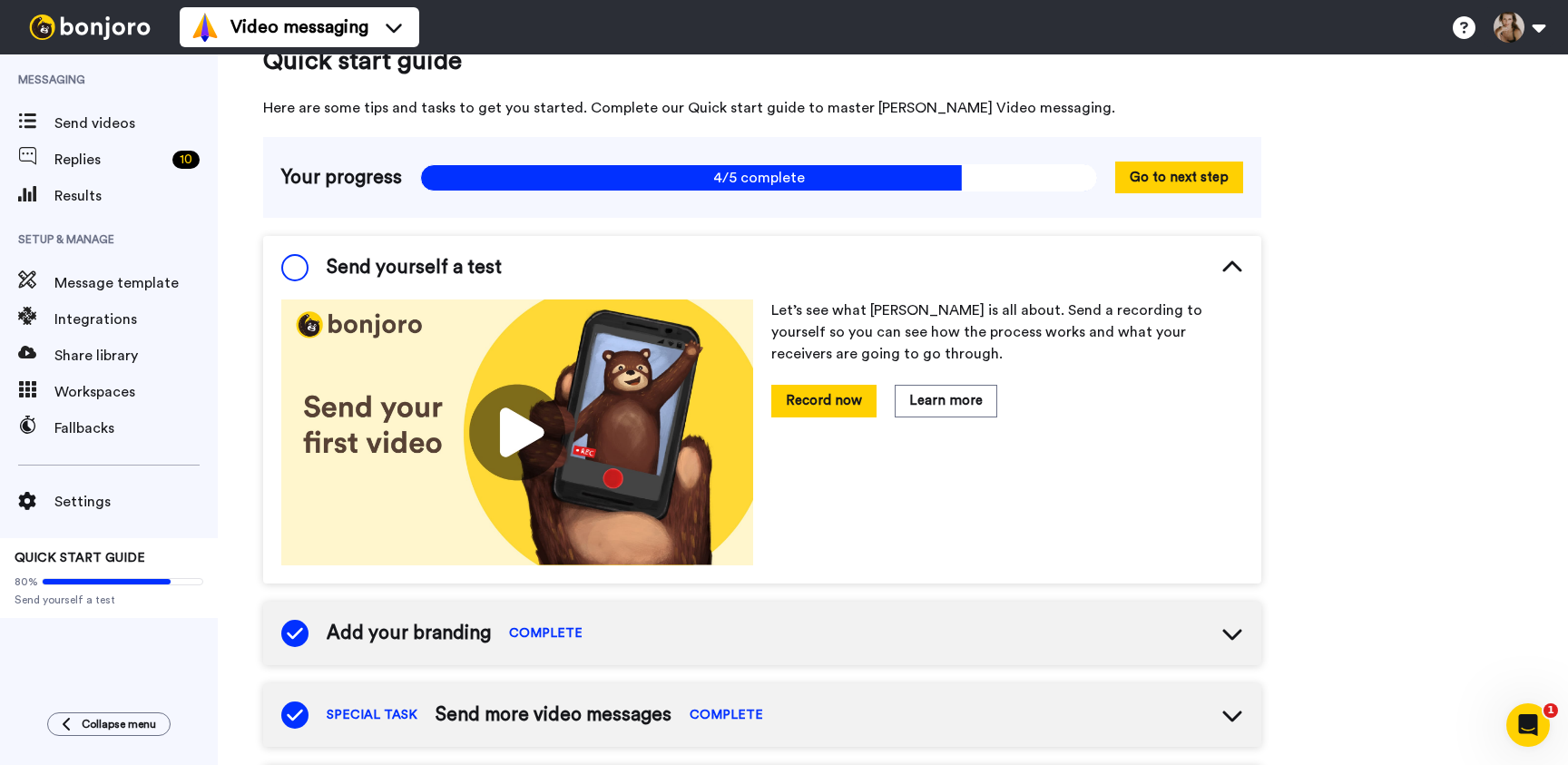
click at [292, 274] on span at bounding box center [294, 268] width 27 height 27
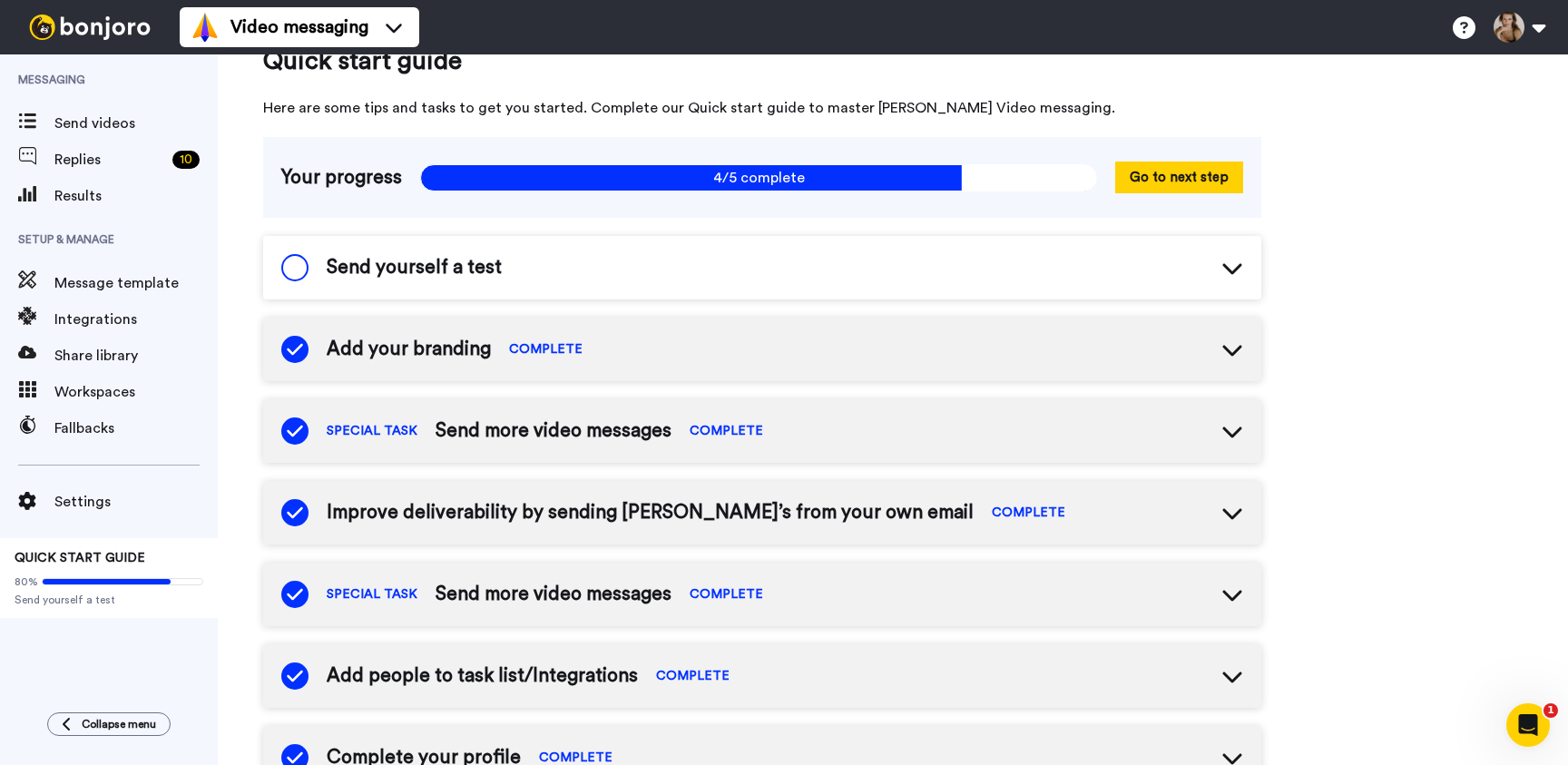
click at [292, 274] on span at bounding box center [294, 268] width 27 height 27
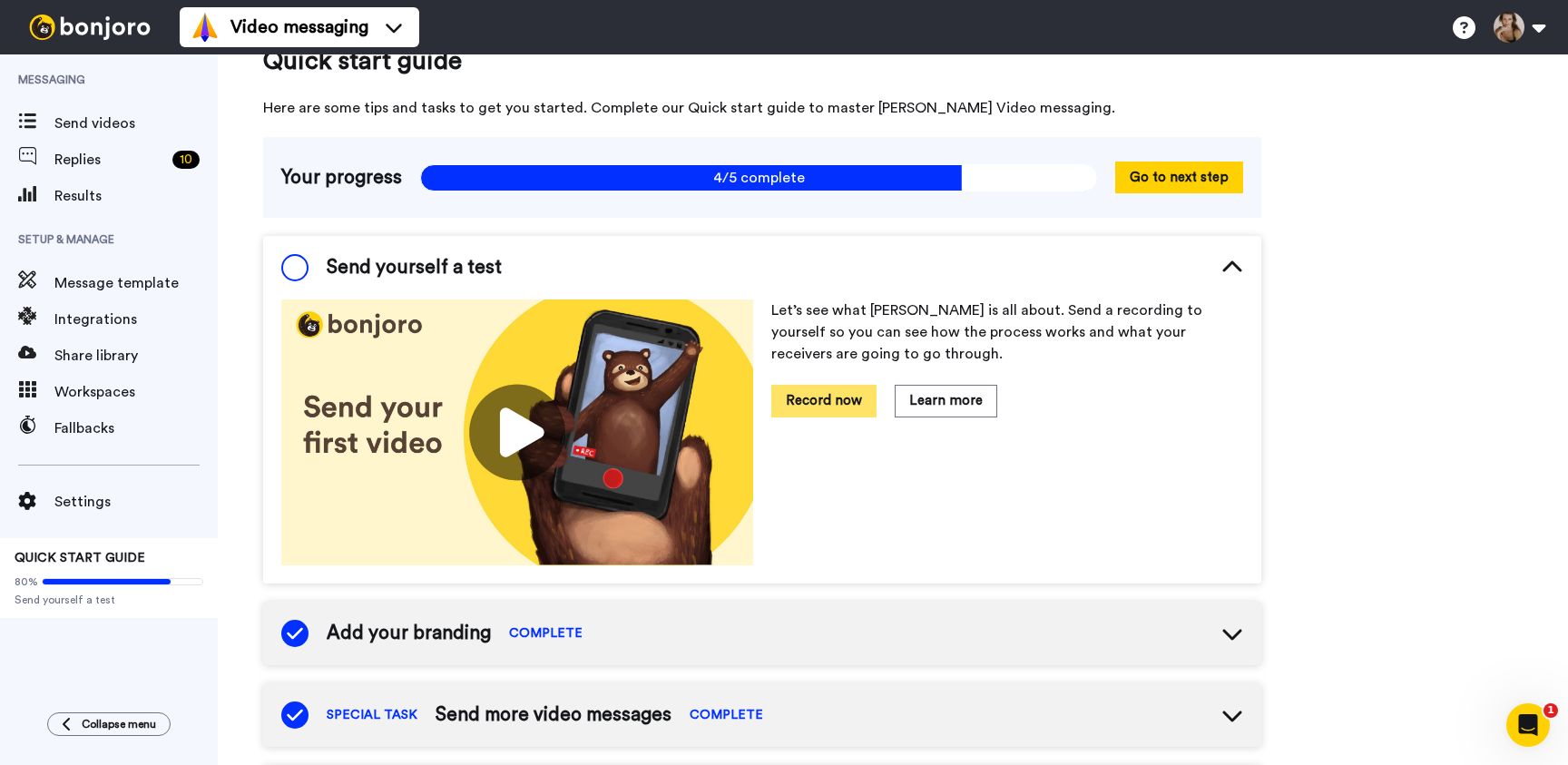
click at [835, 403] on button "Record now" at bounding box center [823, 401] width 105 height 32
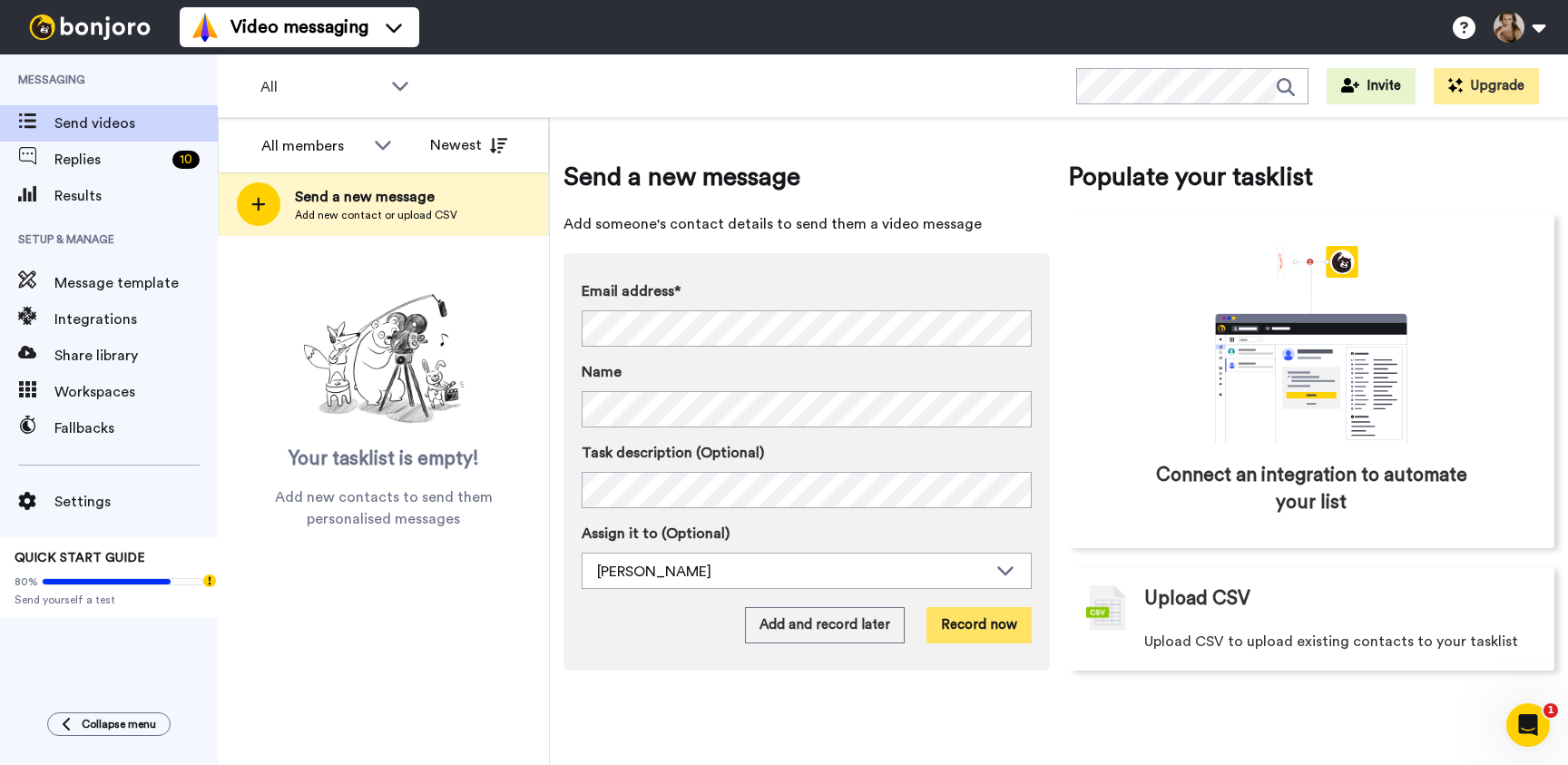
click at [971, 633] on button "Record now" at bounding box center [978, 625] width 105 height 36
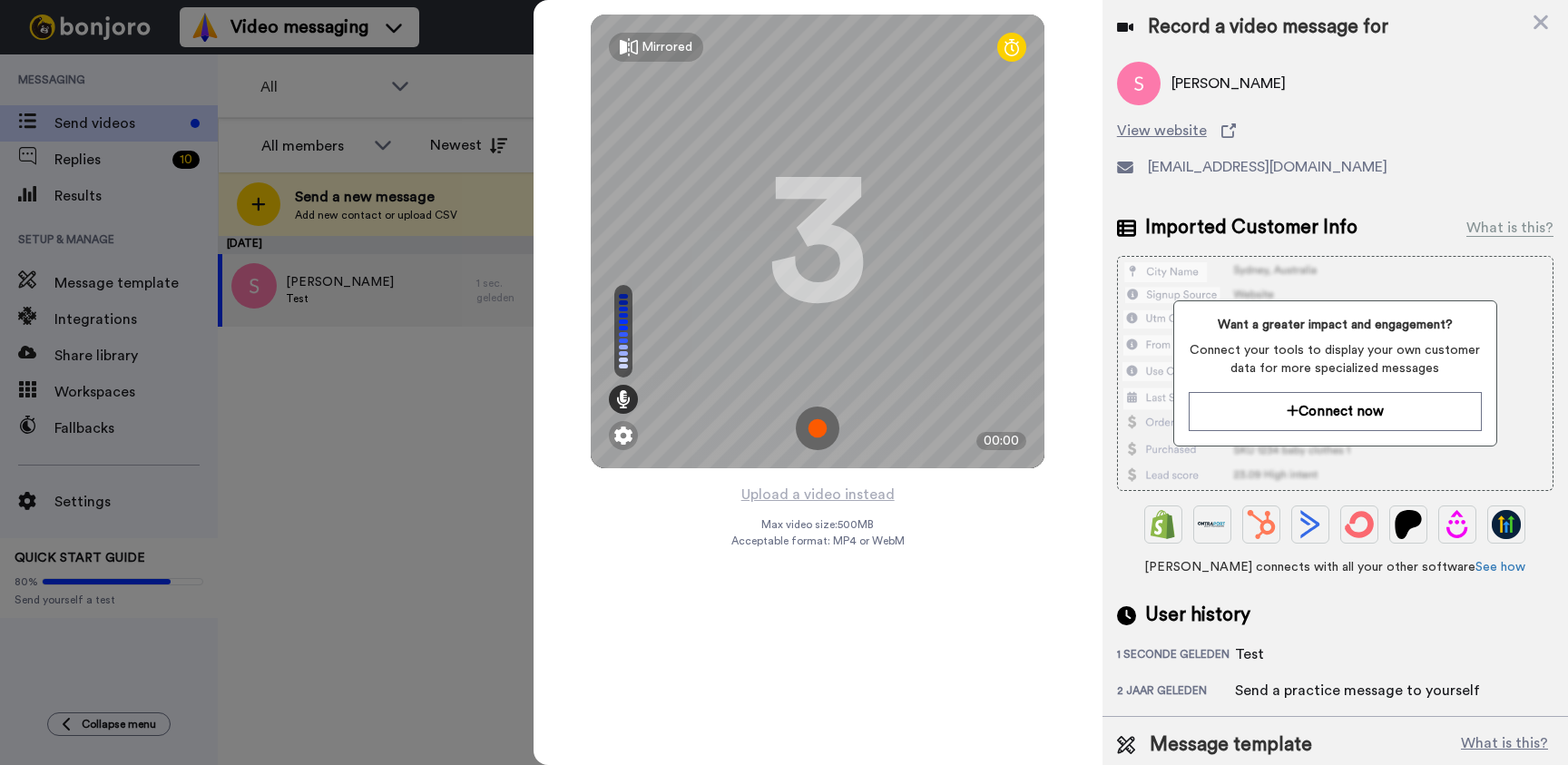
click at [814, 417] on img at bounding box center [817, 428] width 44 height 43
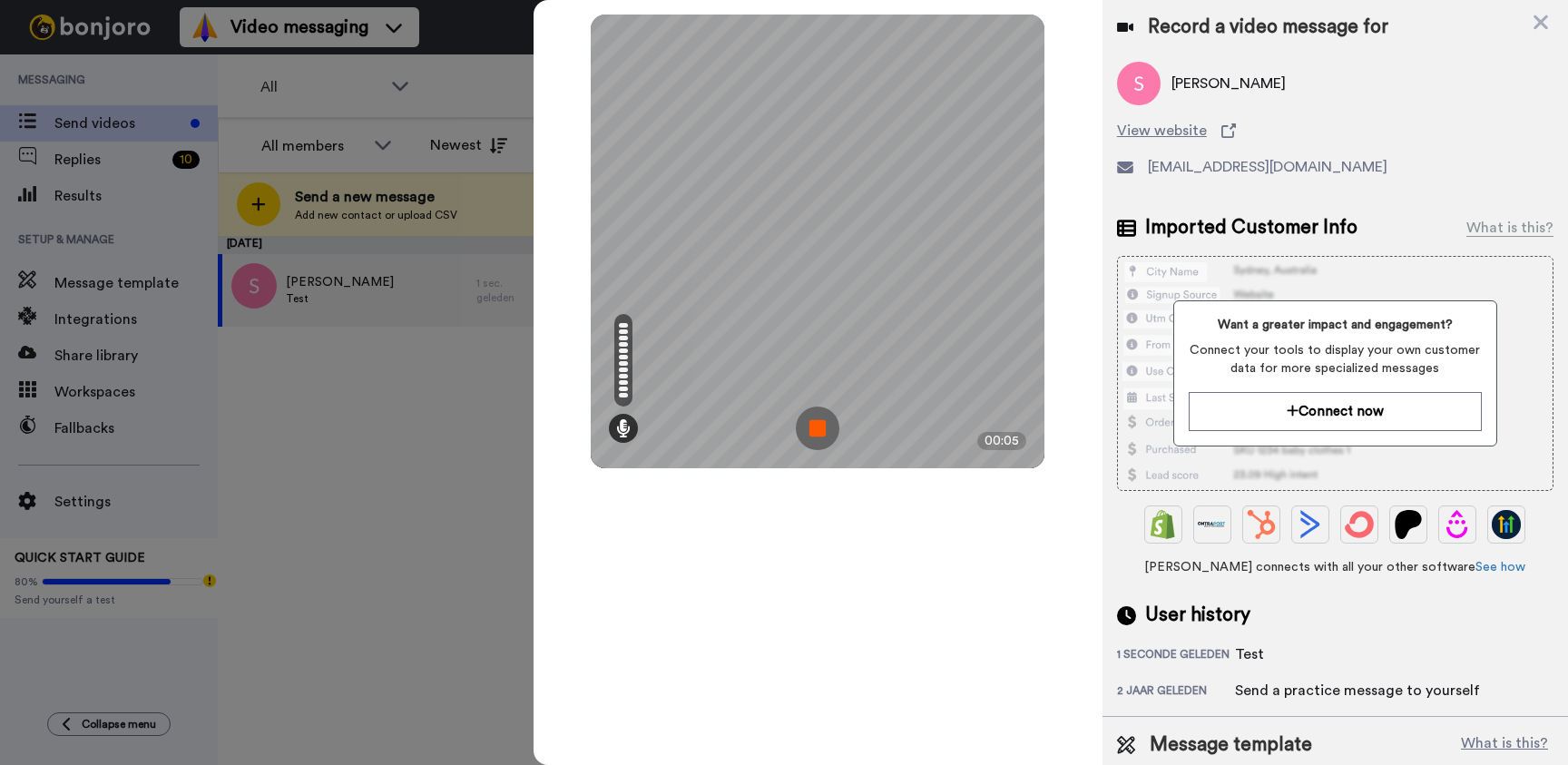
click at [830, 426] on img at bounding box center [817, 428] width 44 height 43
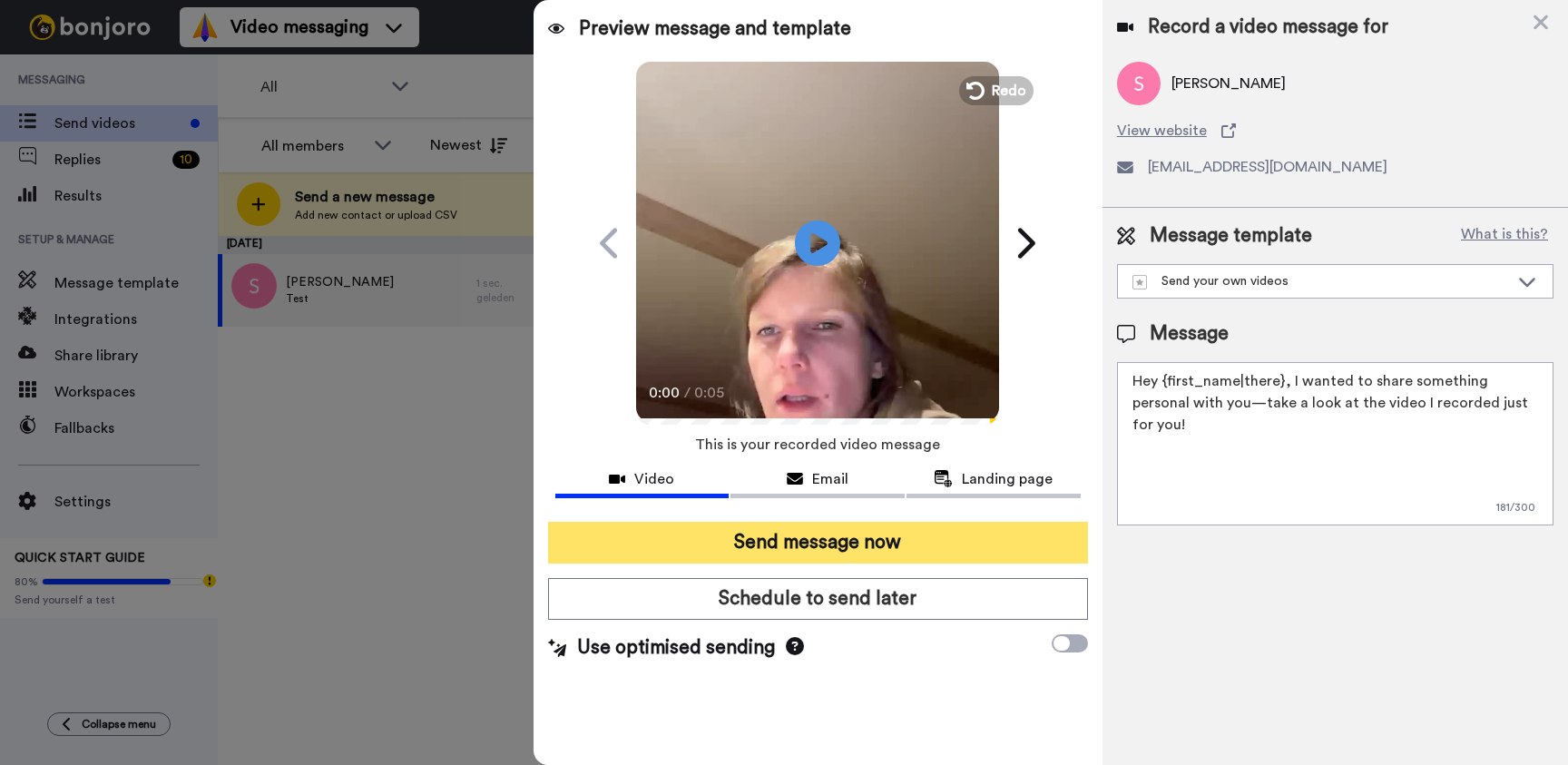
click at [894, 542] on button "Send message now" at bounding box center [817, 543] width 540 height 42
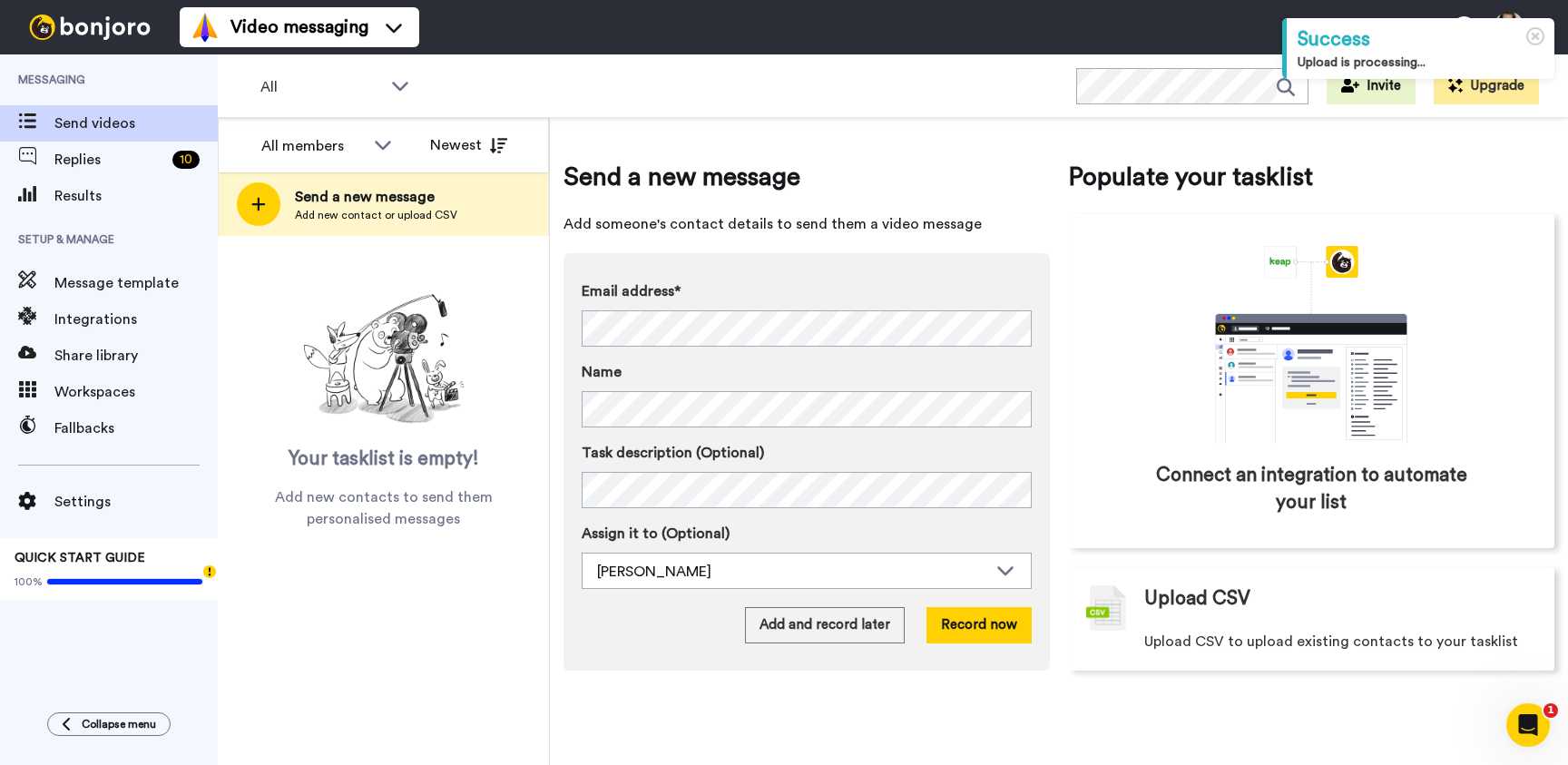
click at [95, 561] on span "QUICK START GUIDE" at bounding box center [79, 557] width 131 height 12
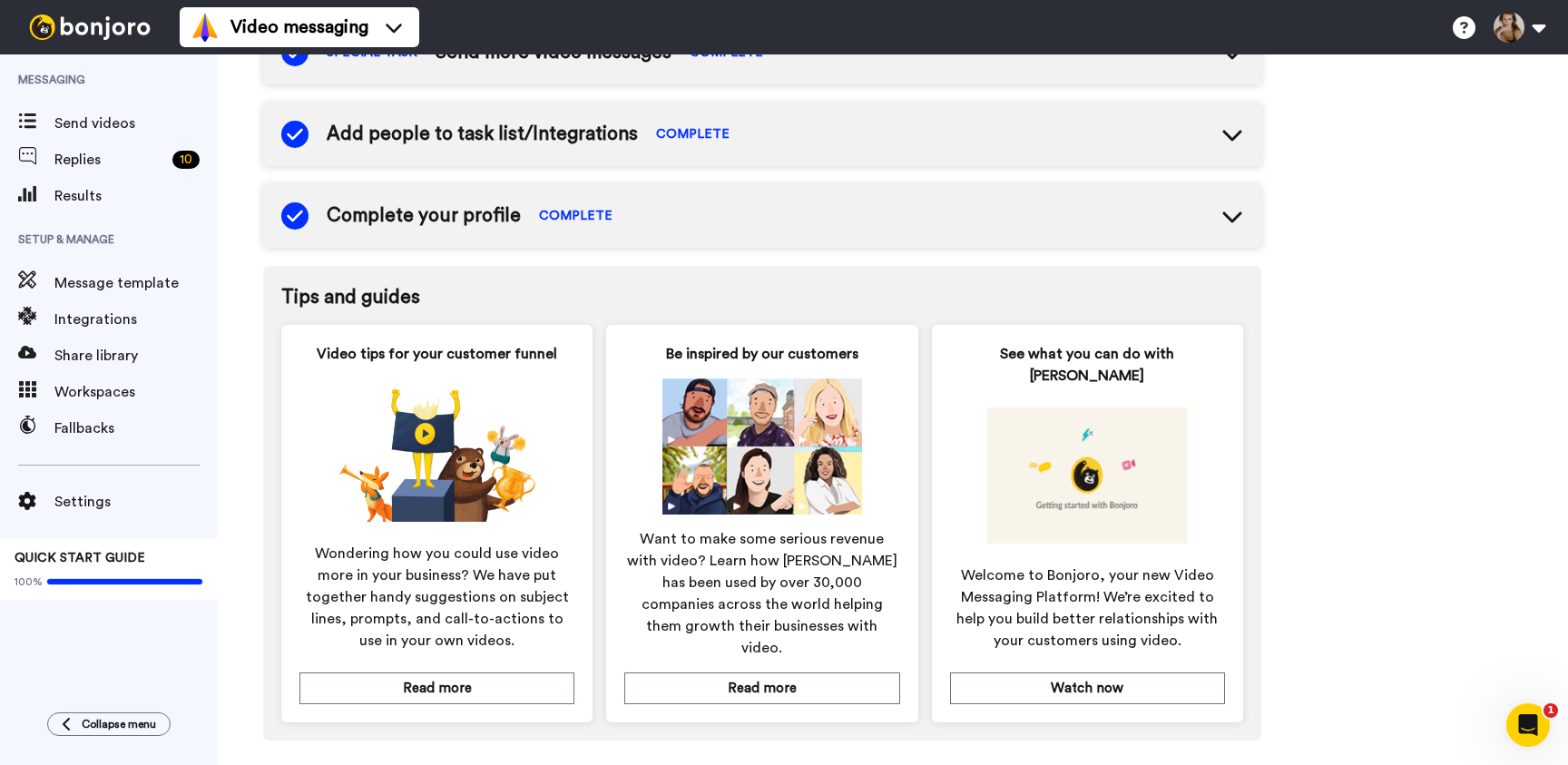
scroll to position [575, 0]
click at [141, 558] on span "QUICK START GUIDE" at bounding box center [79, 557] width 131 height 12
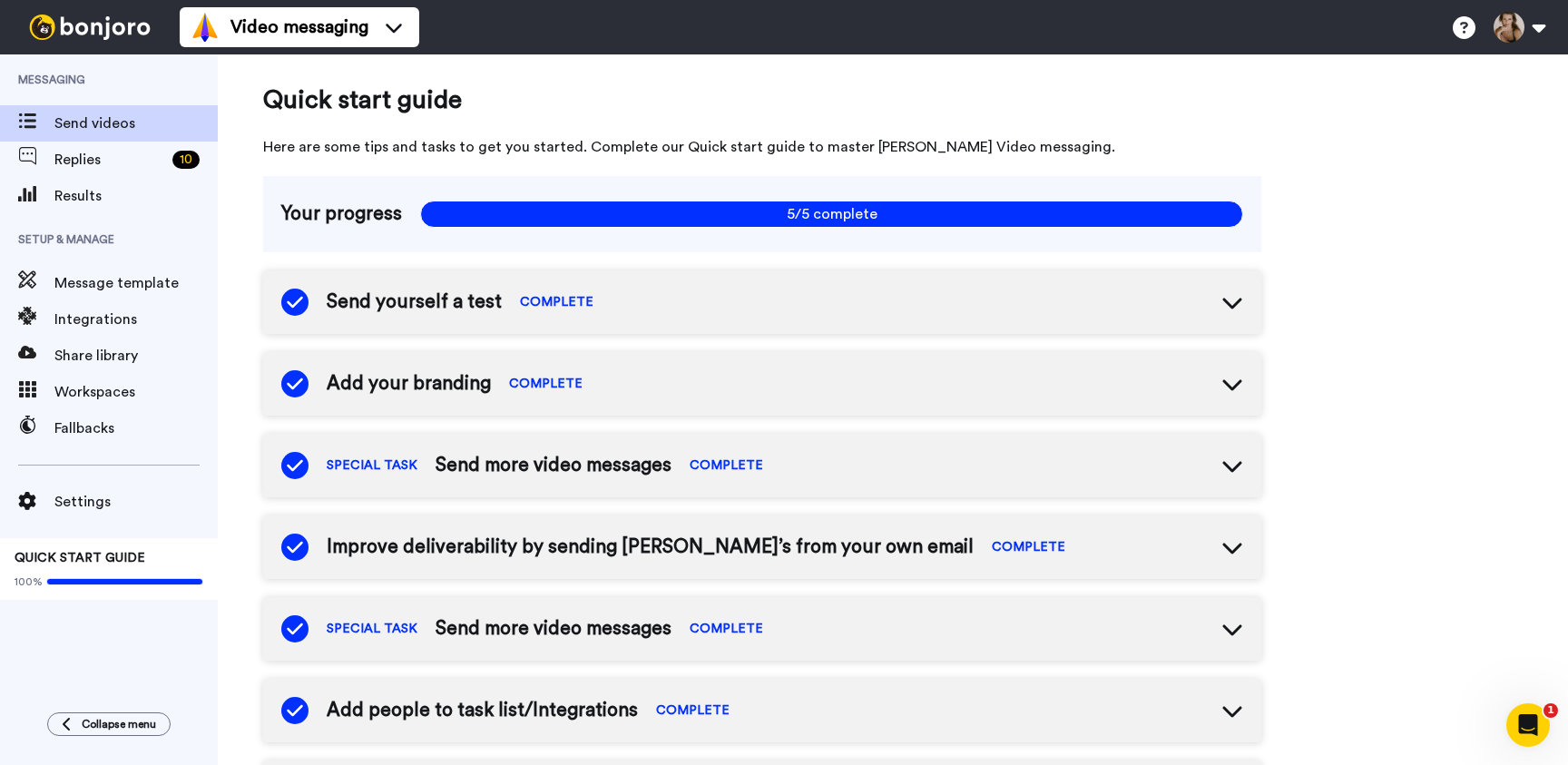
click at [87, 116] on span "Send videos" at bounding box center [136, 123] width 164 height 22
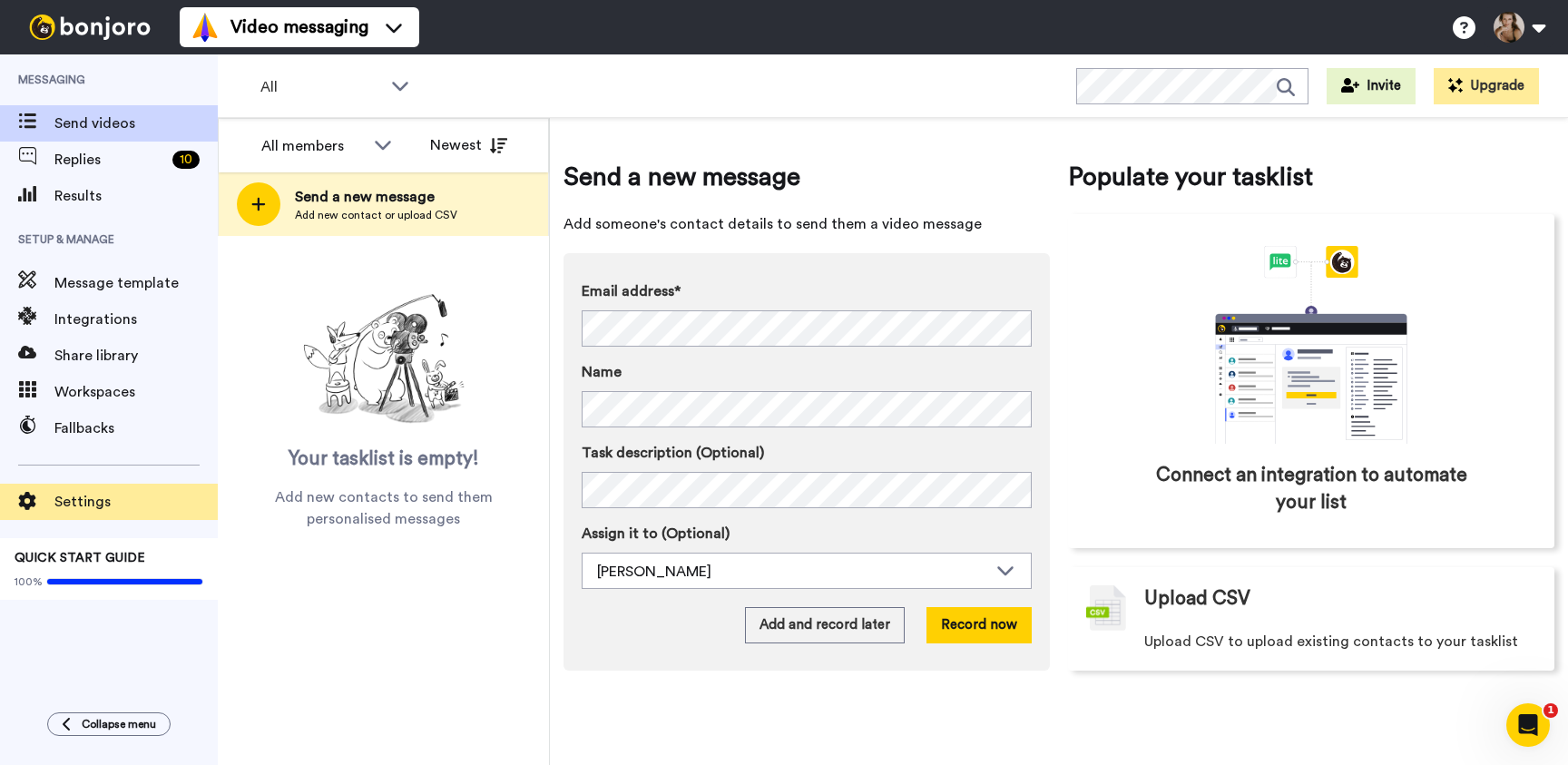
click at [88, 504] on span "Settings" at bounding box center [136, 501] width 164 height 22
